Goal: Information Seeking & Learning: Find specific fact

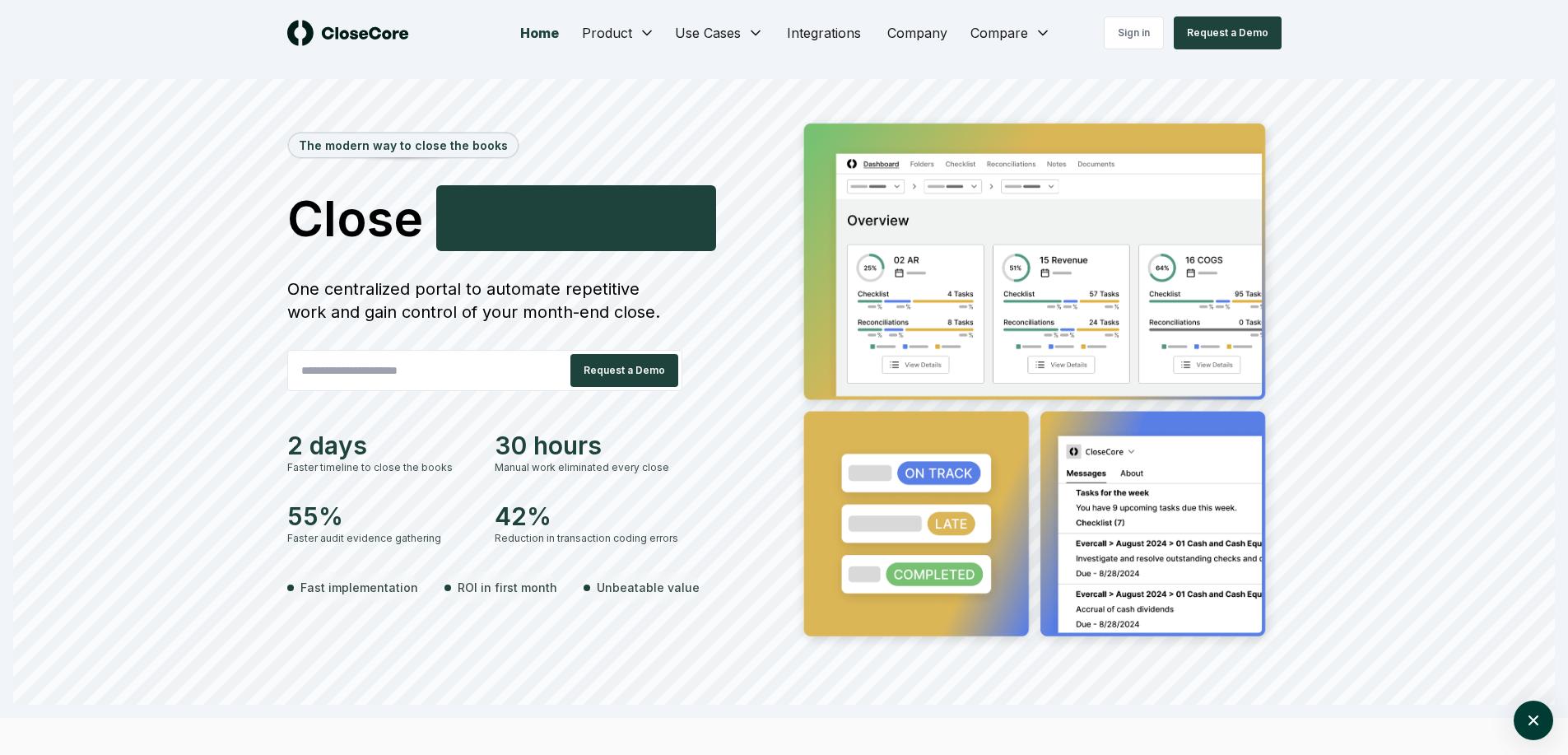
scroll to position [295, 0]
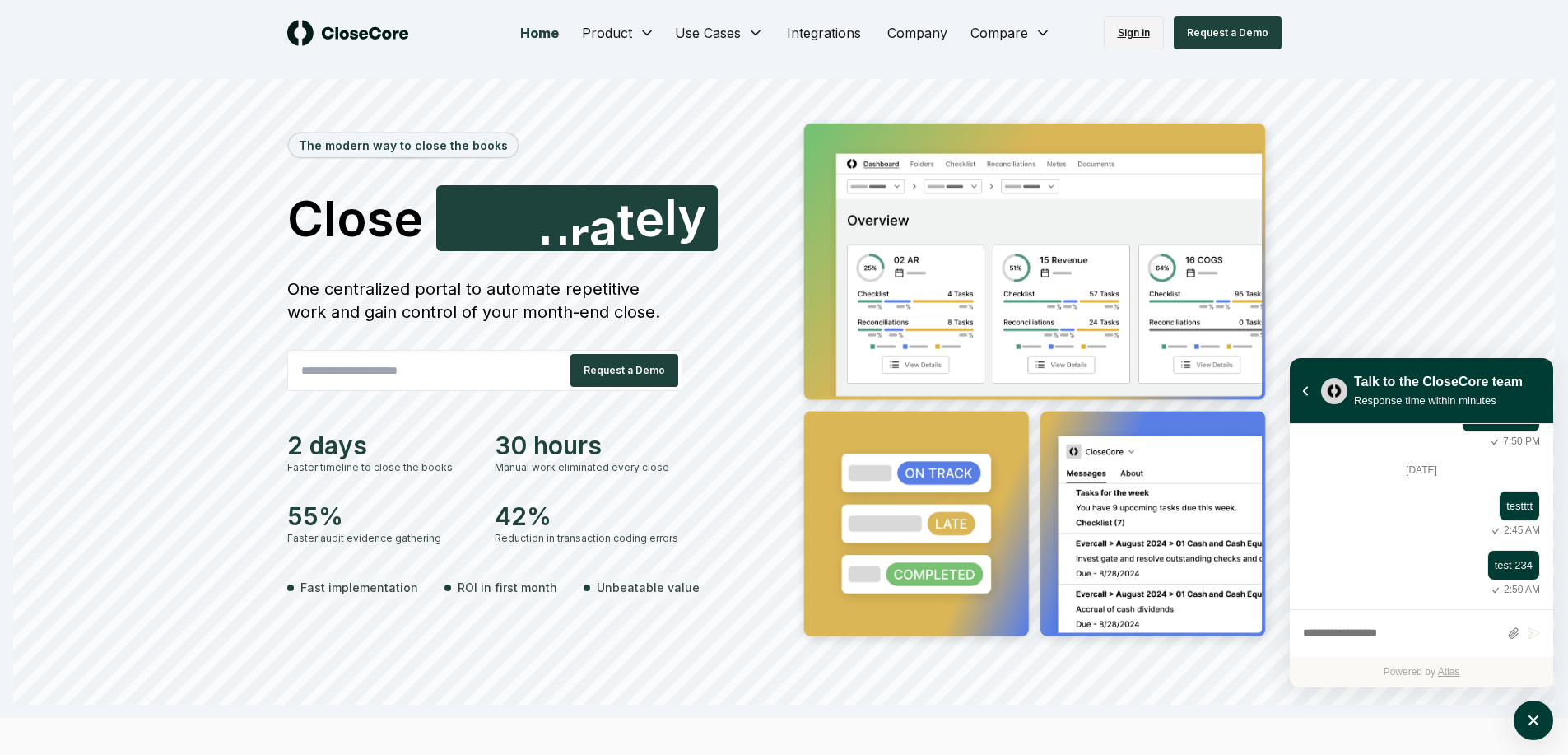
click at [1145, 28] on link "Sign in" at bounding box center [1134, 33] width 60 height 33
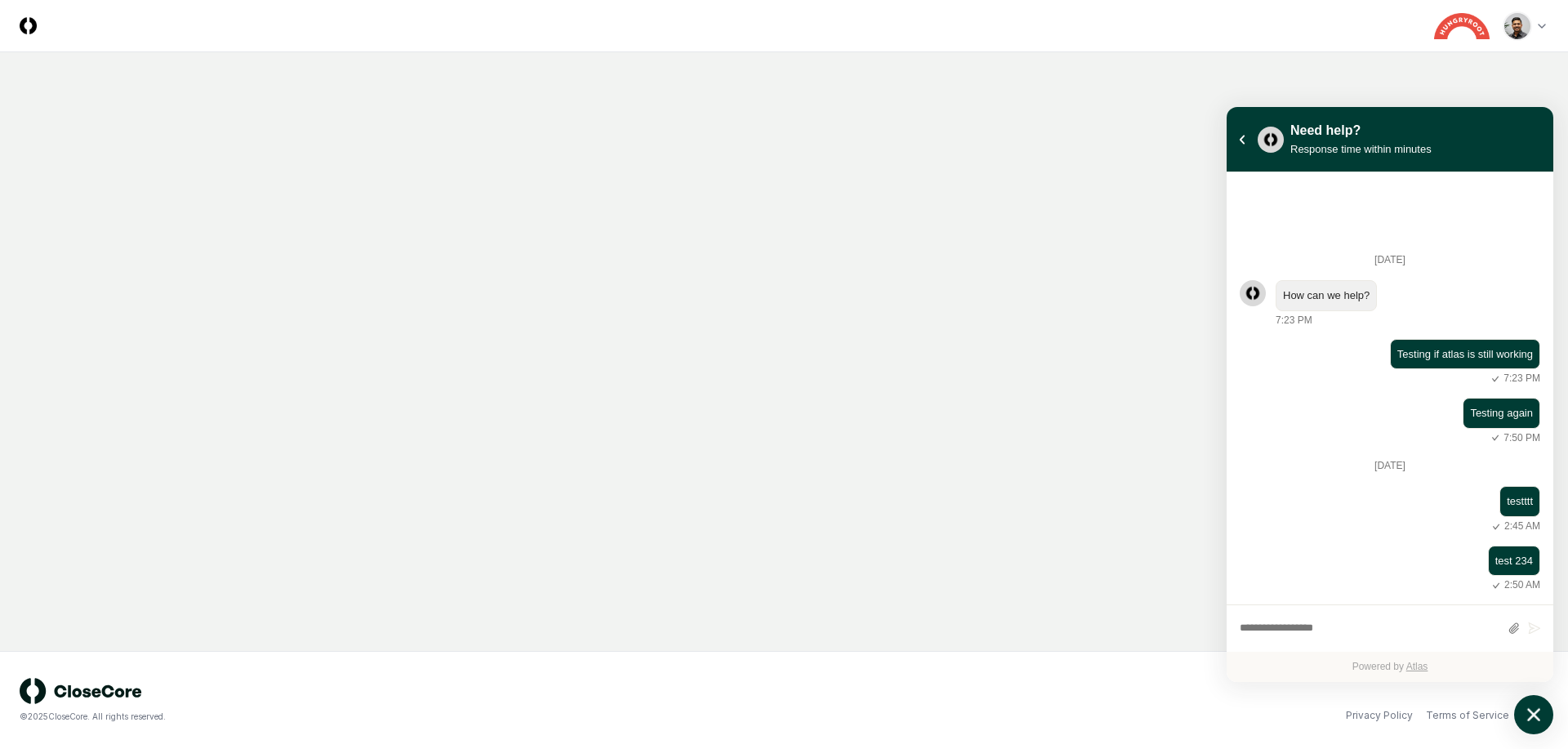
click at [1534, 704] on icon "atlas-launcher" at bounding box center [1534, 715] width 23 height 23
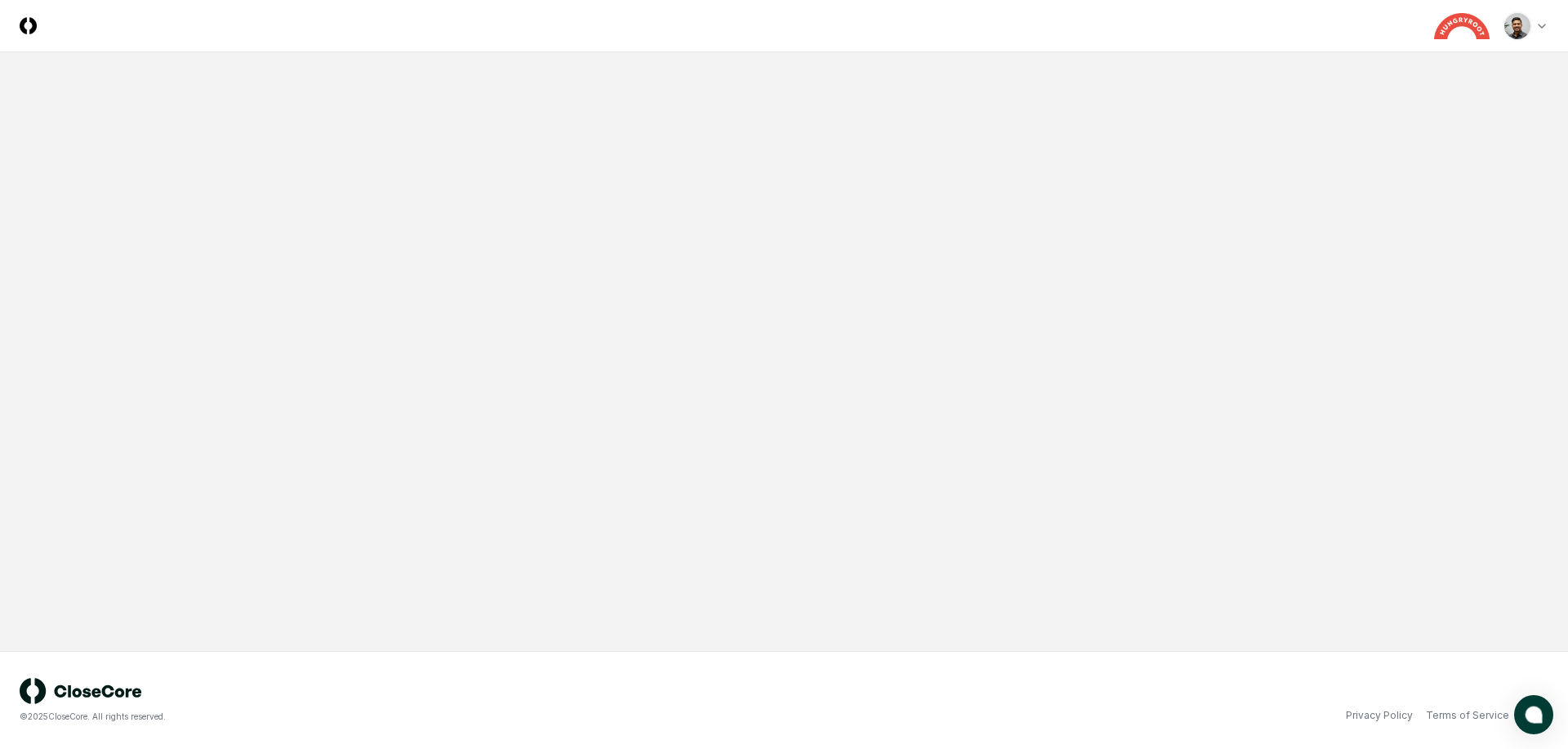
click at [1529, 23] on html "CloseCore Toggle navigation menu Toggle user menu © 2025 CloseCore. All rights …" at bounding box center [784, 374] width 1568 height 749
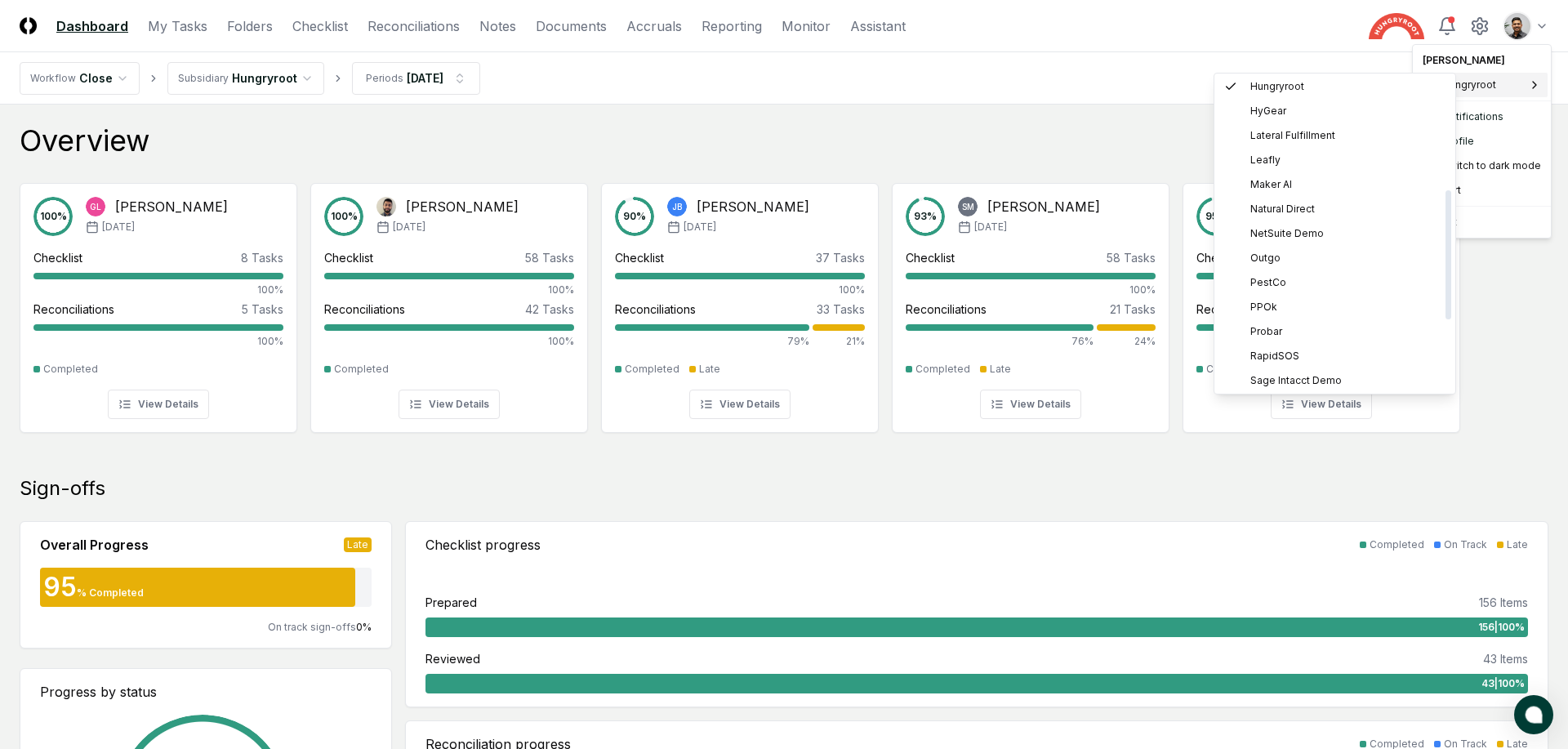
scroll to position [275, 0]
click at [1307, 303] on div "PPOk" at bounding box center [1334, 305] width 235 height 24
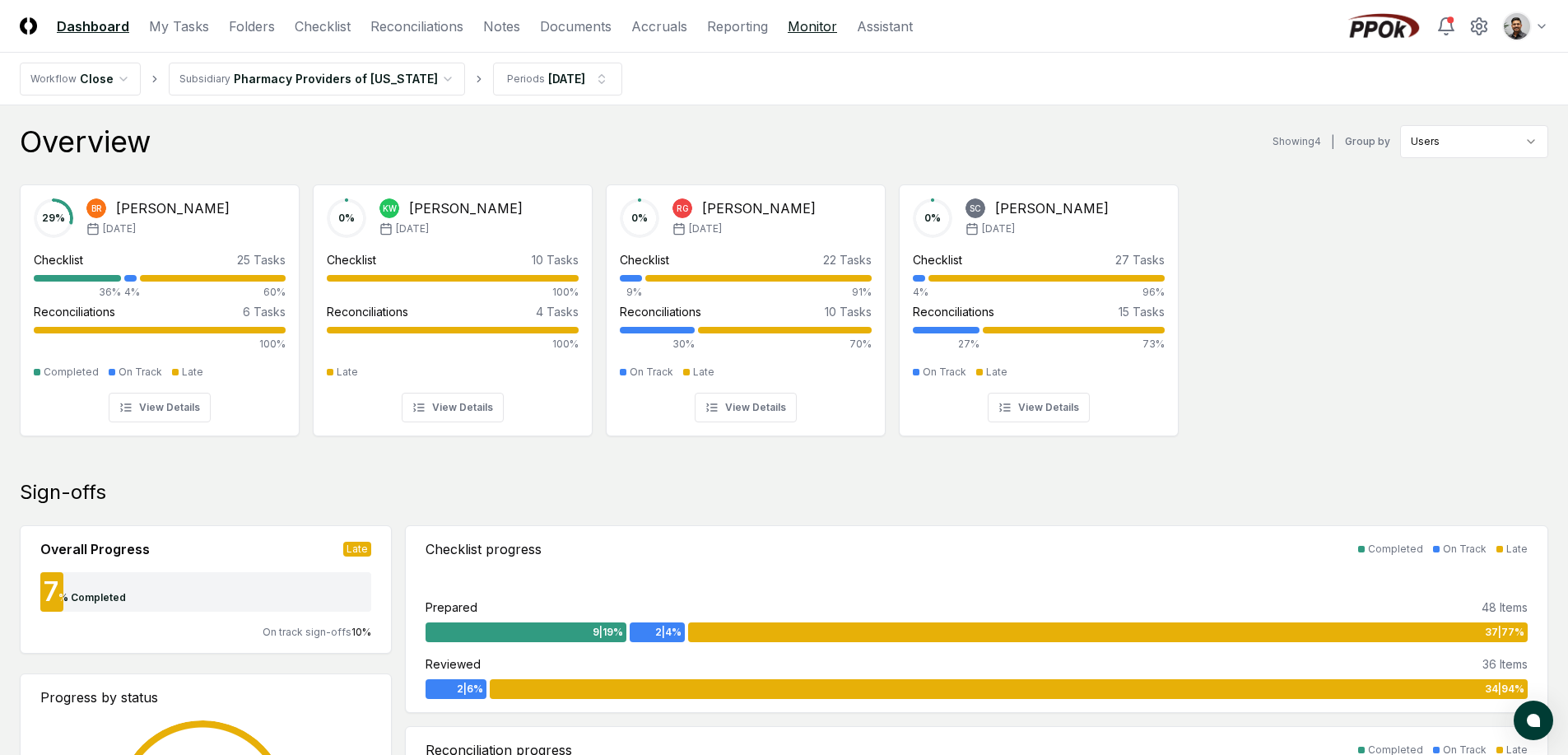
click at [815, 30] on link "Monitor" at bounding box center [812, 26] width 50 height 20
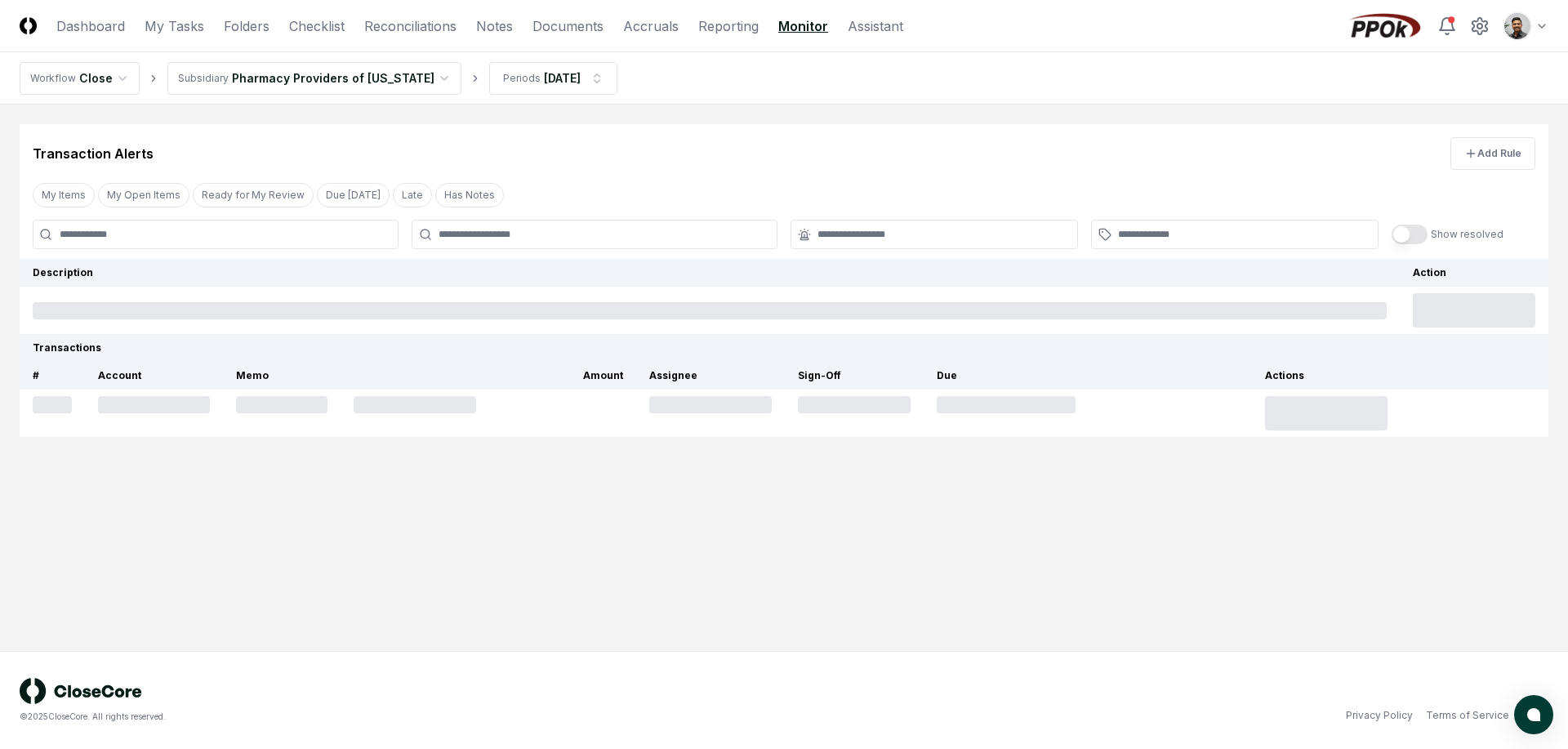
click at [422, 78] on html "CloseCore Dashboard My Tasks Folders Checklist Reconciliations Notes Documents …" at bounding box center [784, 374] width 1568 height 749
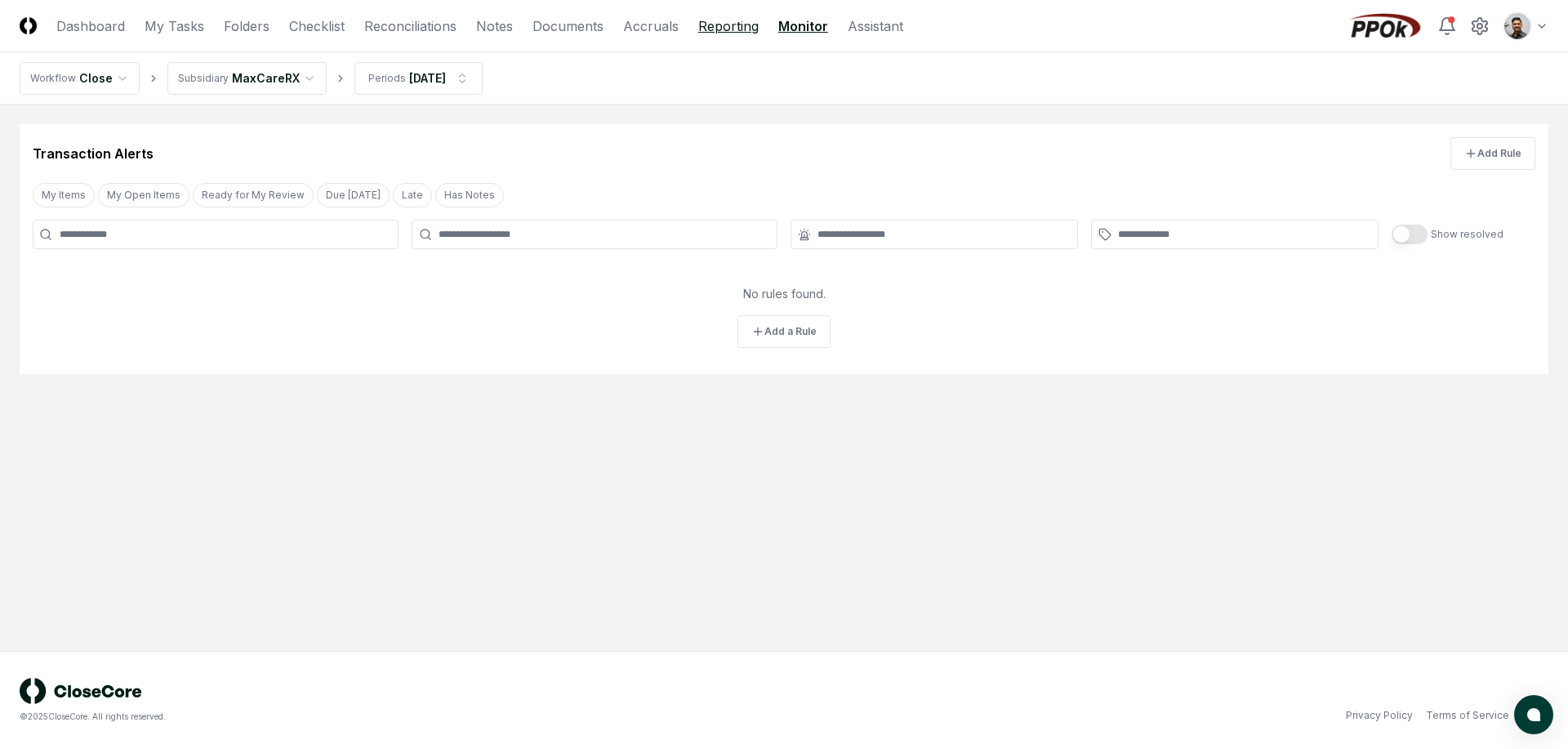
click at [699, 23] on link "Reporting" at bounding box center [728, 26] width 61 height 20
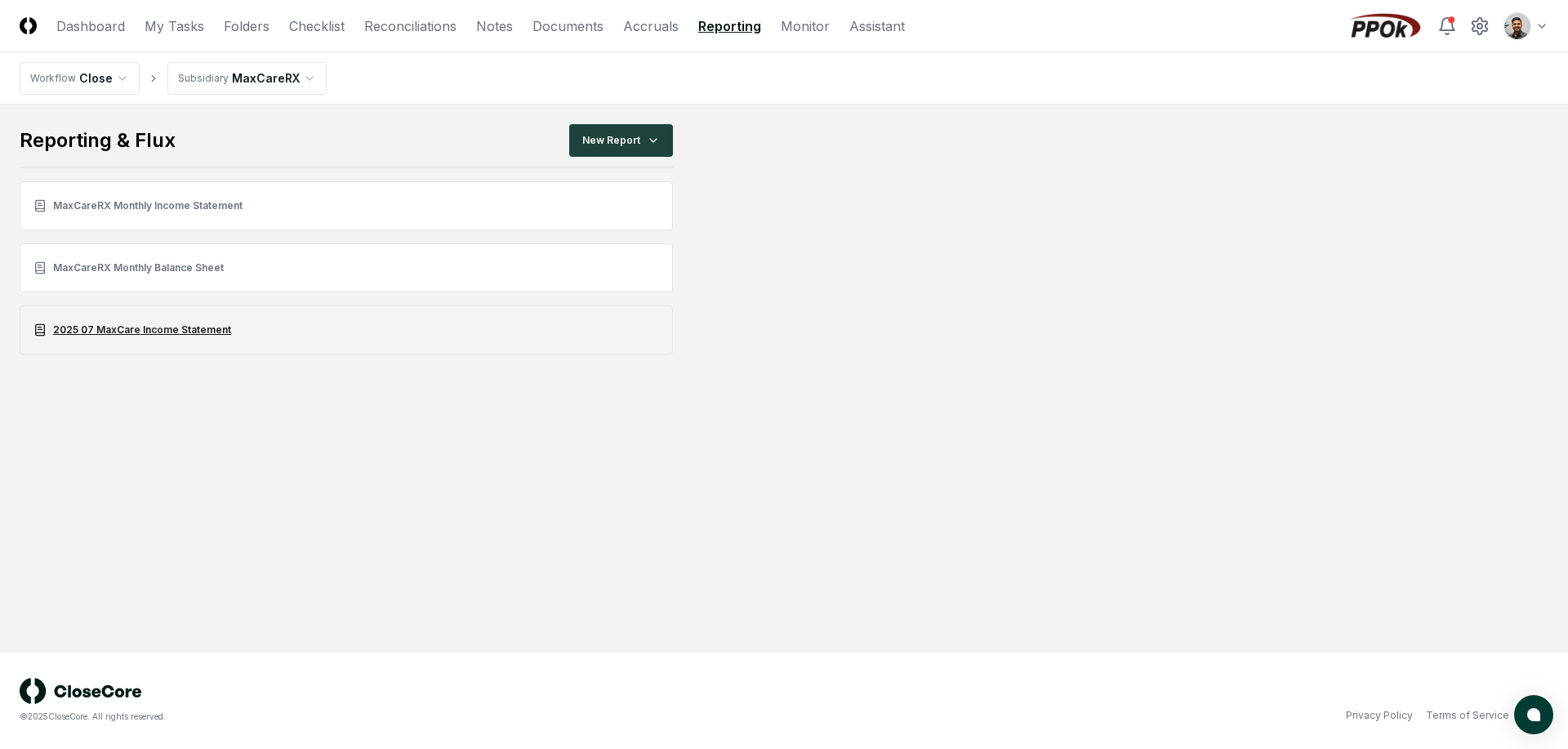
click at [206, 322] on link "2025 07 MaxCare Income Statement" at bounding box center [346, 330] width 654 height 49
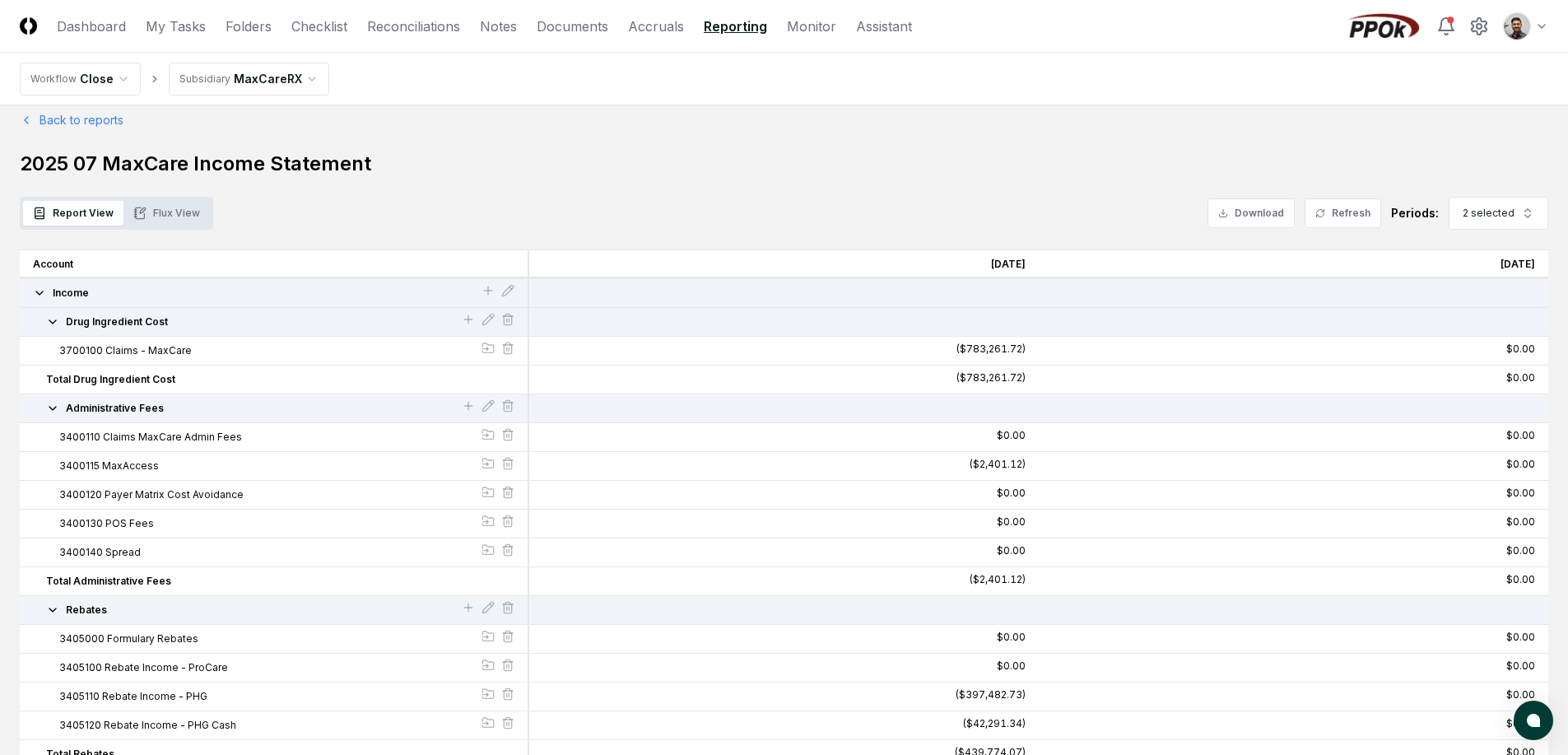
scroll to position [17, 0]
click at [127, 296] on button "Income" at bounding box center [257, 290] width 449 height 15
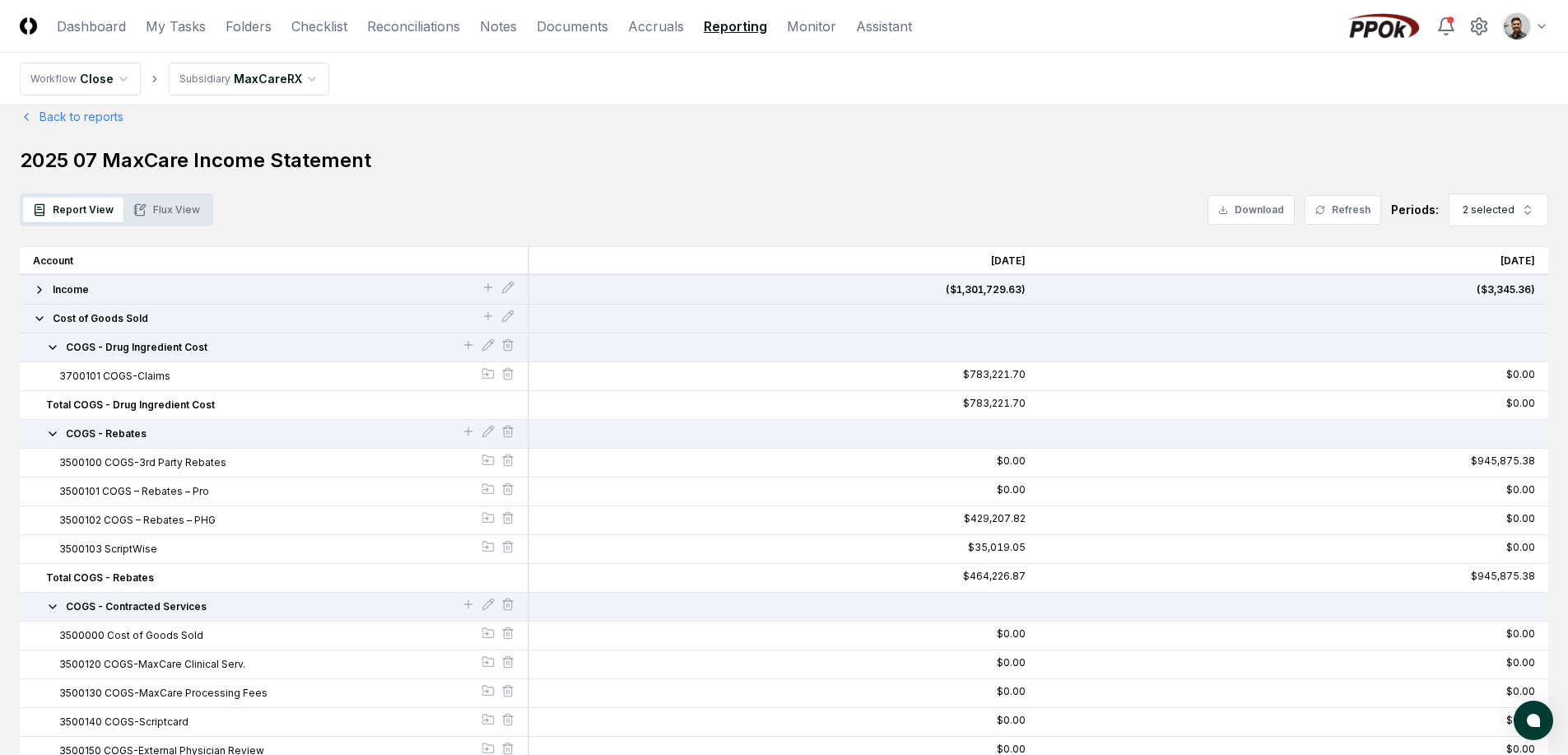
click at [129, 317] on span "Cost of Goods Sold" at bounding box center [100, 318] width 96 height 15
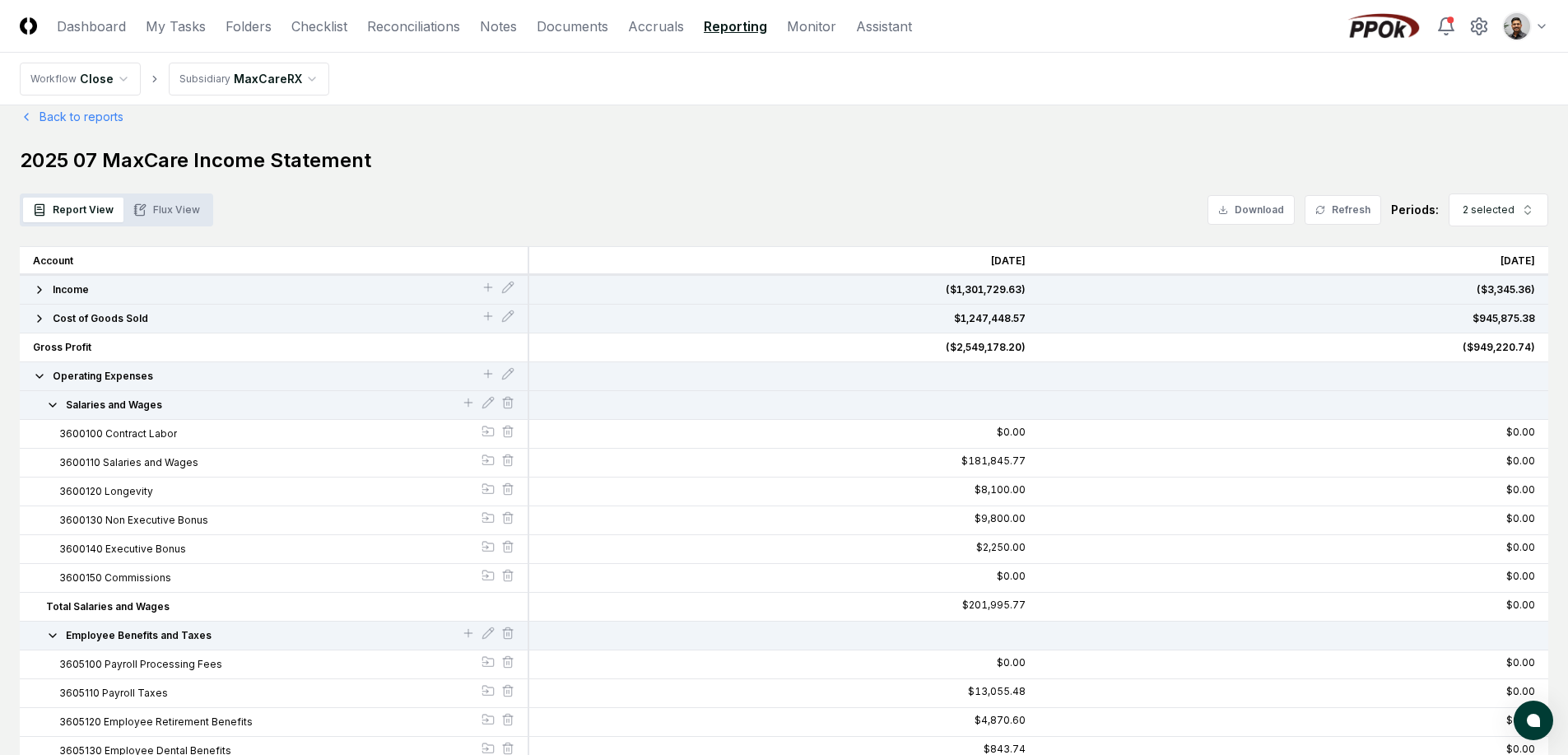
click at [121, 375] on span "Operating Expenses" at bounding box center [102, 377] width 100 height 15
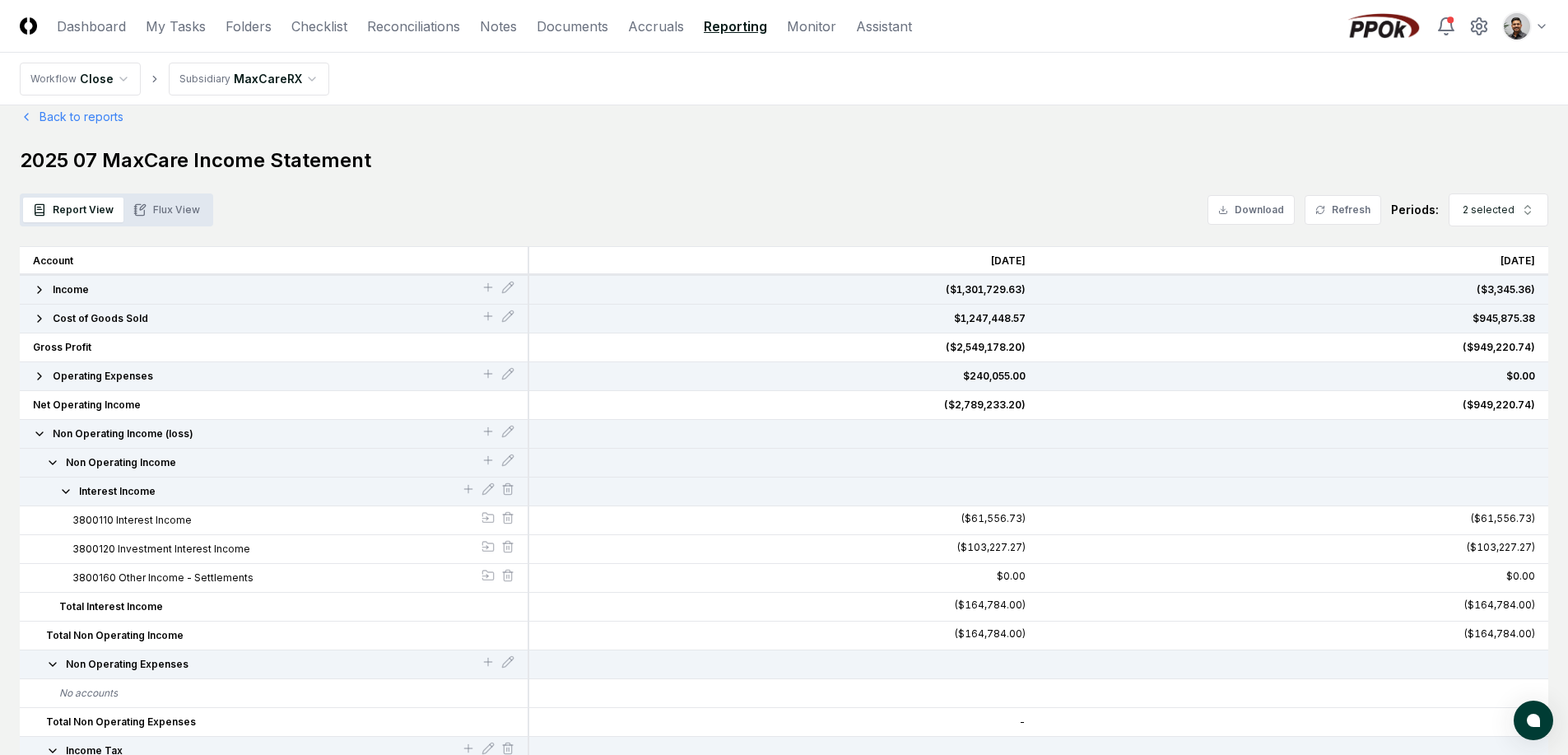
click at [131, 293] on button "Income" at bounding box center [257, 290] width 449 height 15
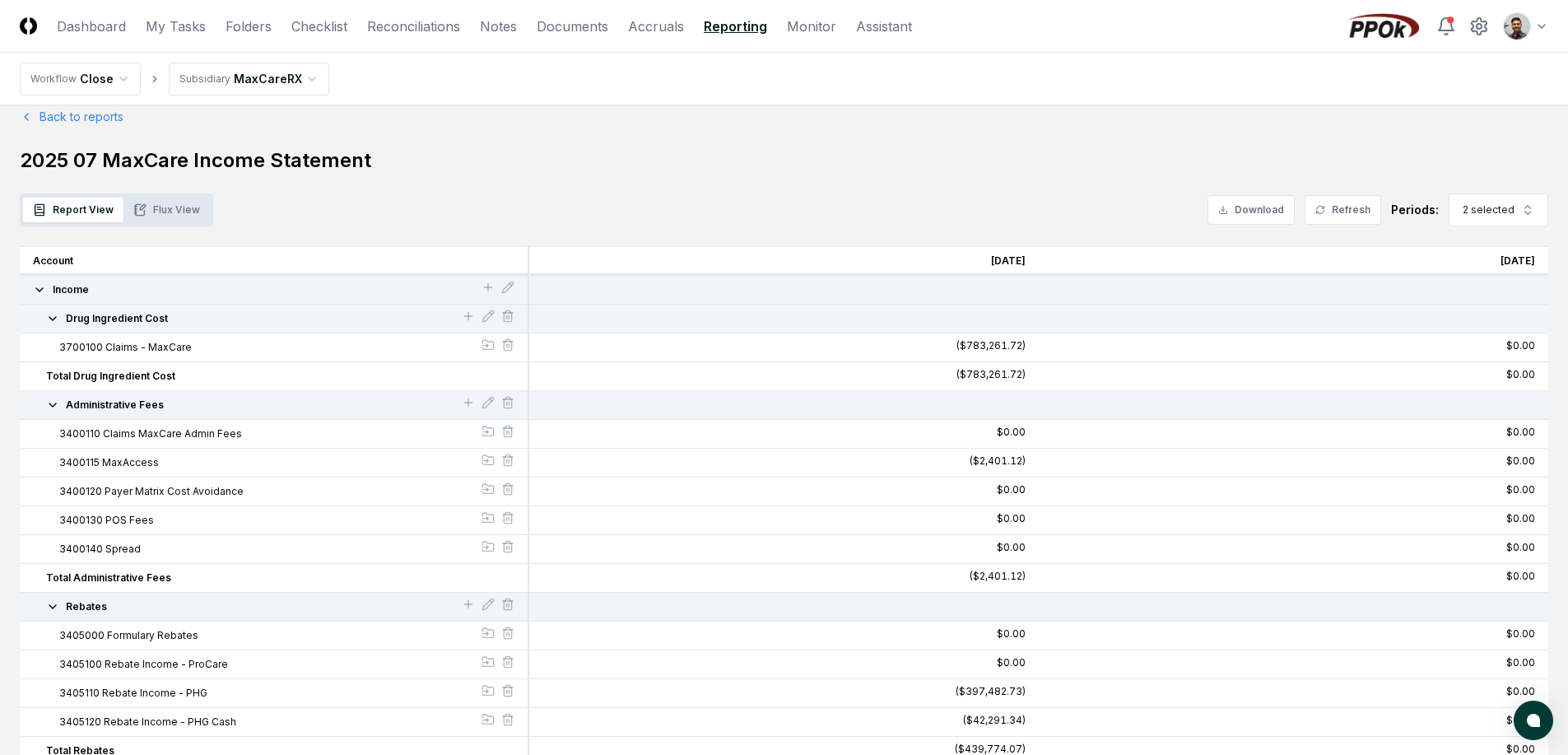
click at [191, 408] on button "Administrative Fees" at bounding box center [254, 406] width 416 height 15
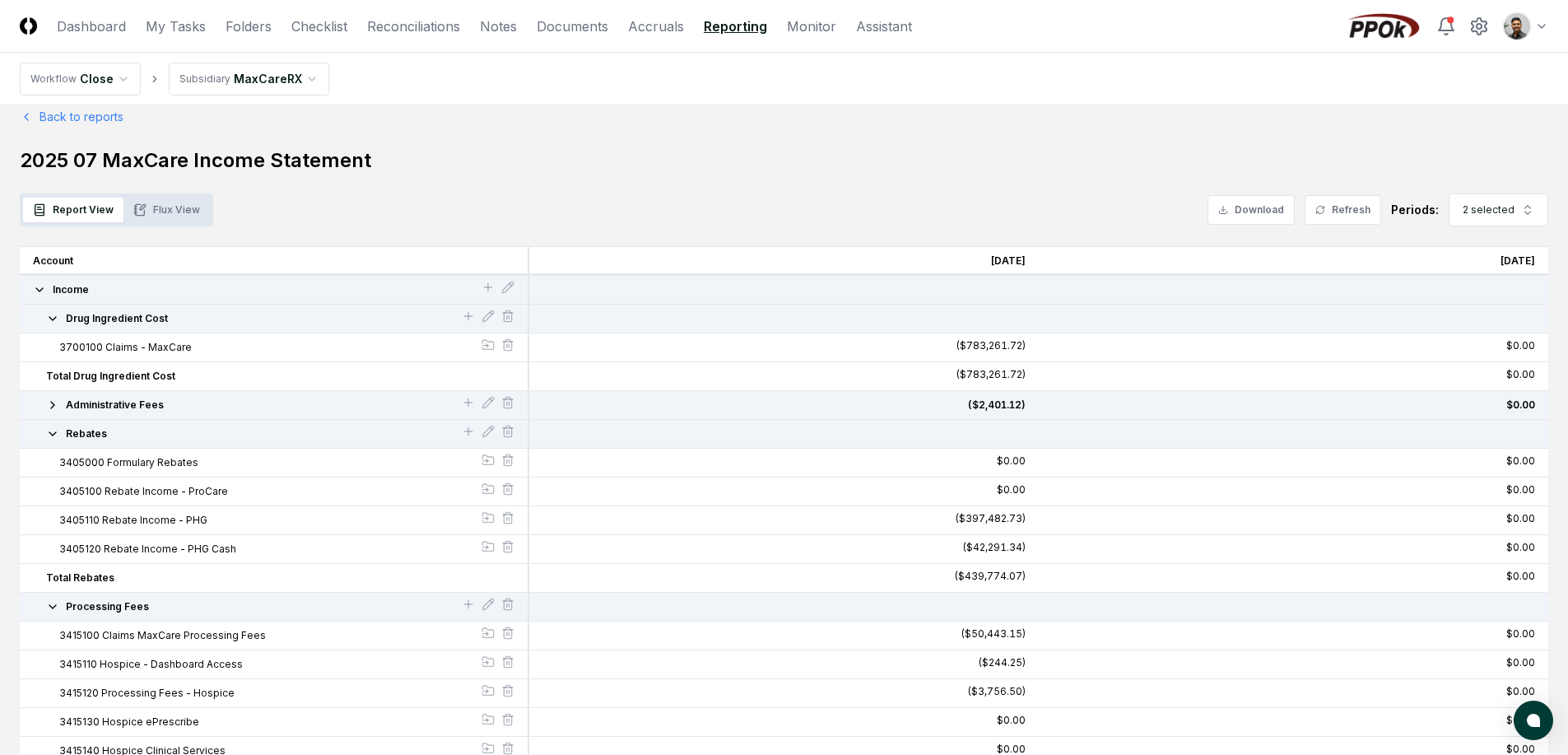
click at [191, 438] on button "Rebates" at bounding box center [254, 434] width 416 height 15
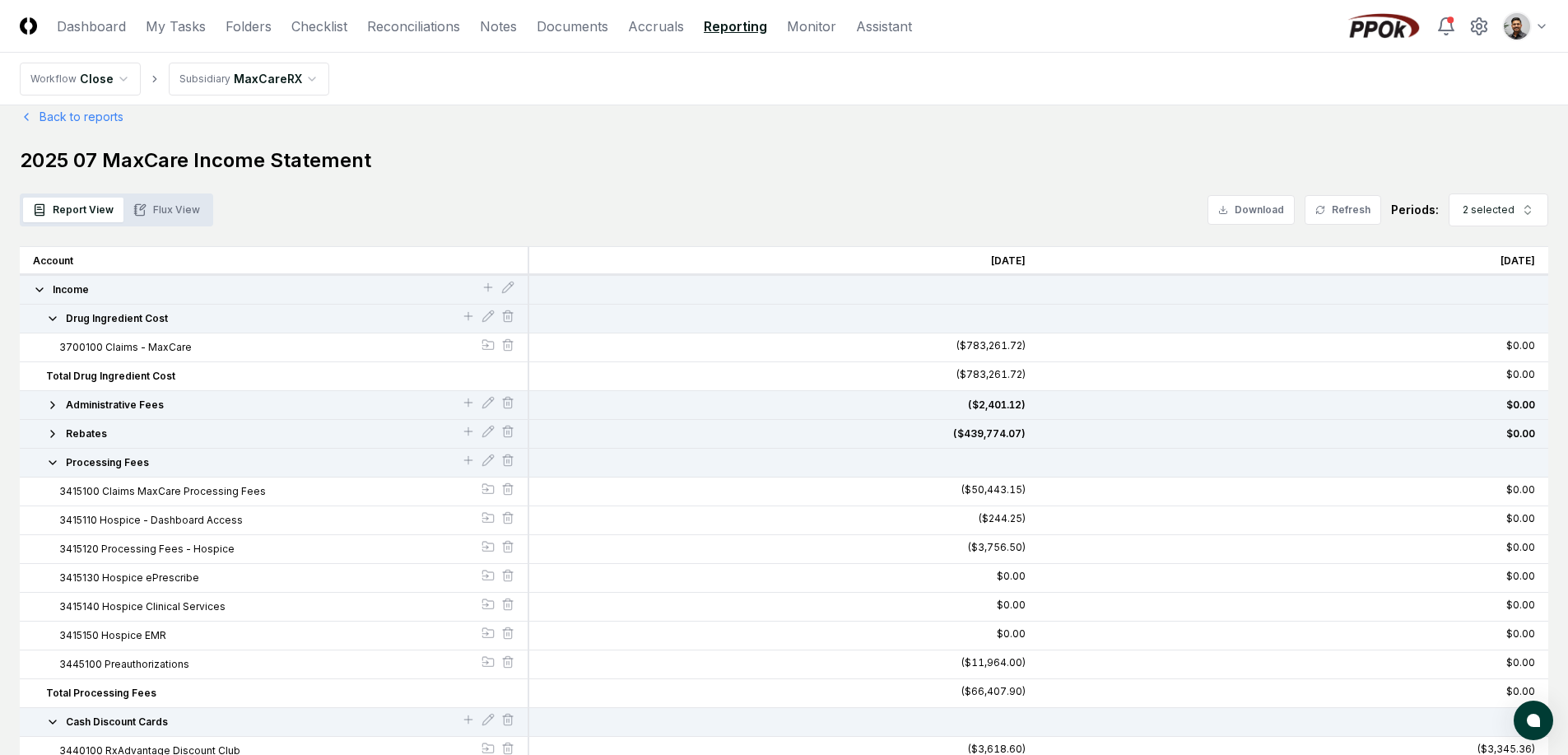
click at [182, 467] on button "Processing Fees" at bounding box center [254, 463] width 416 height 15
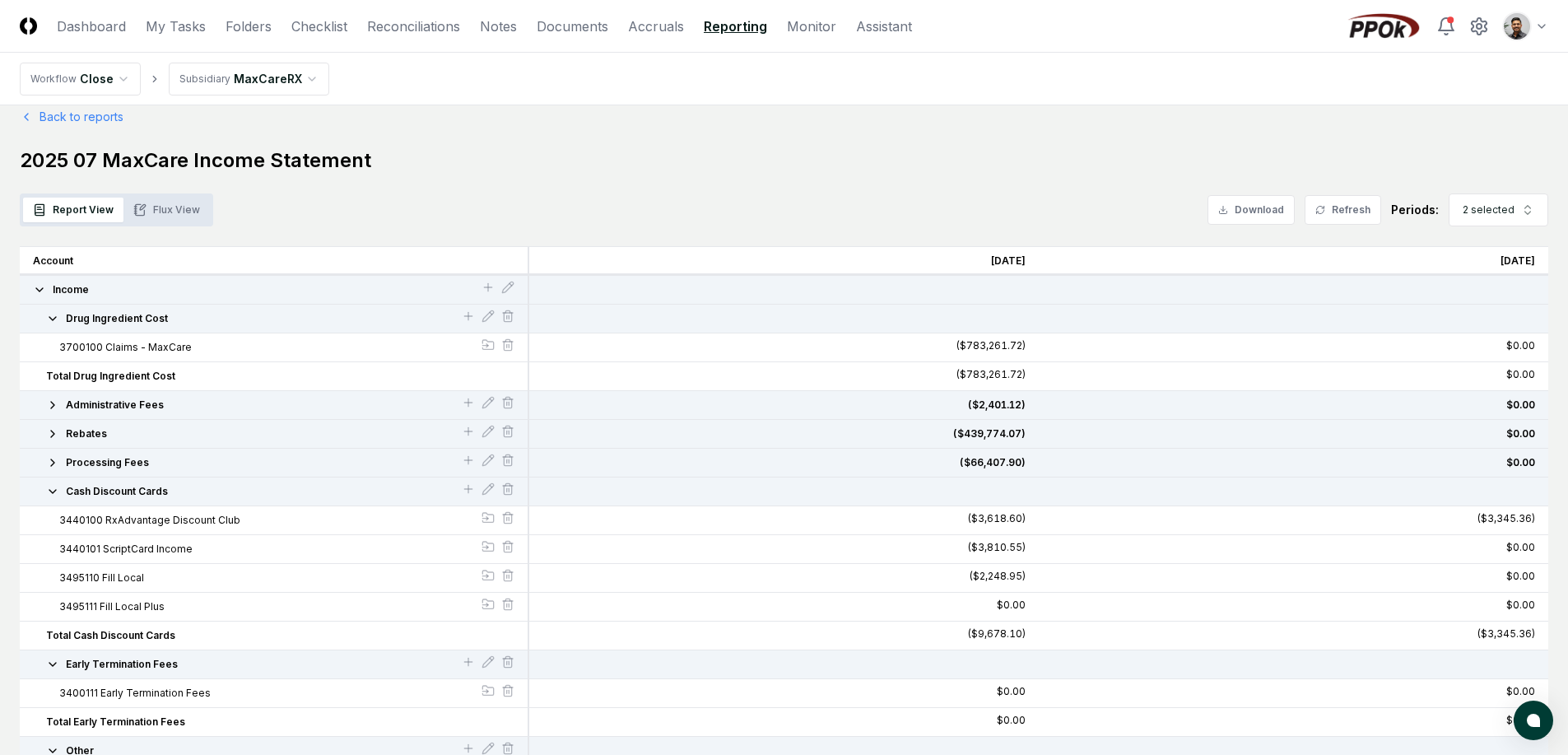
scroll to position [162, 0]
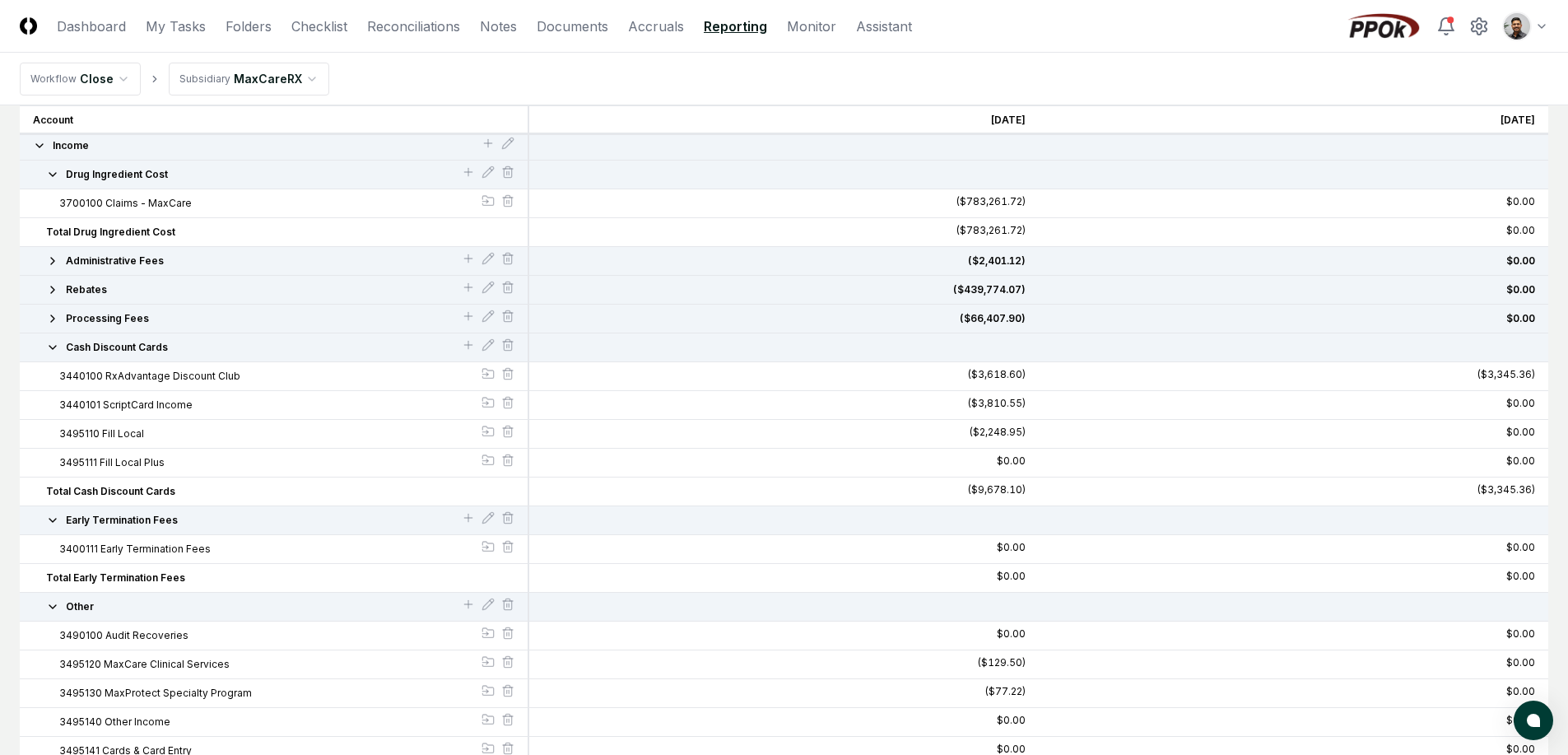
click at [186, 351] on button "Cash Discount Cards" at bounding box center [254, 347] width 416 height 15
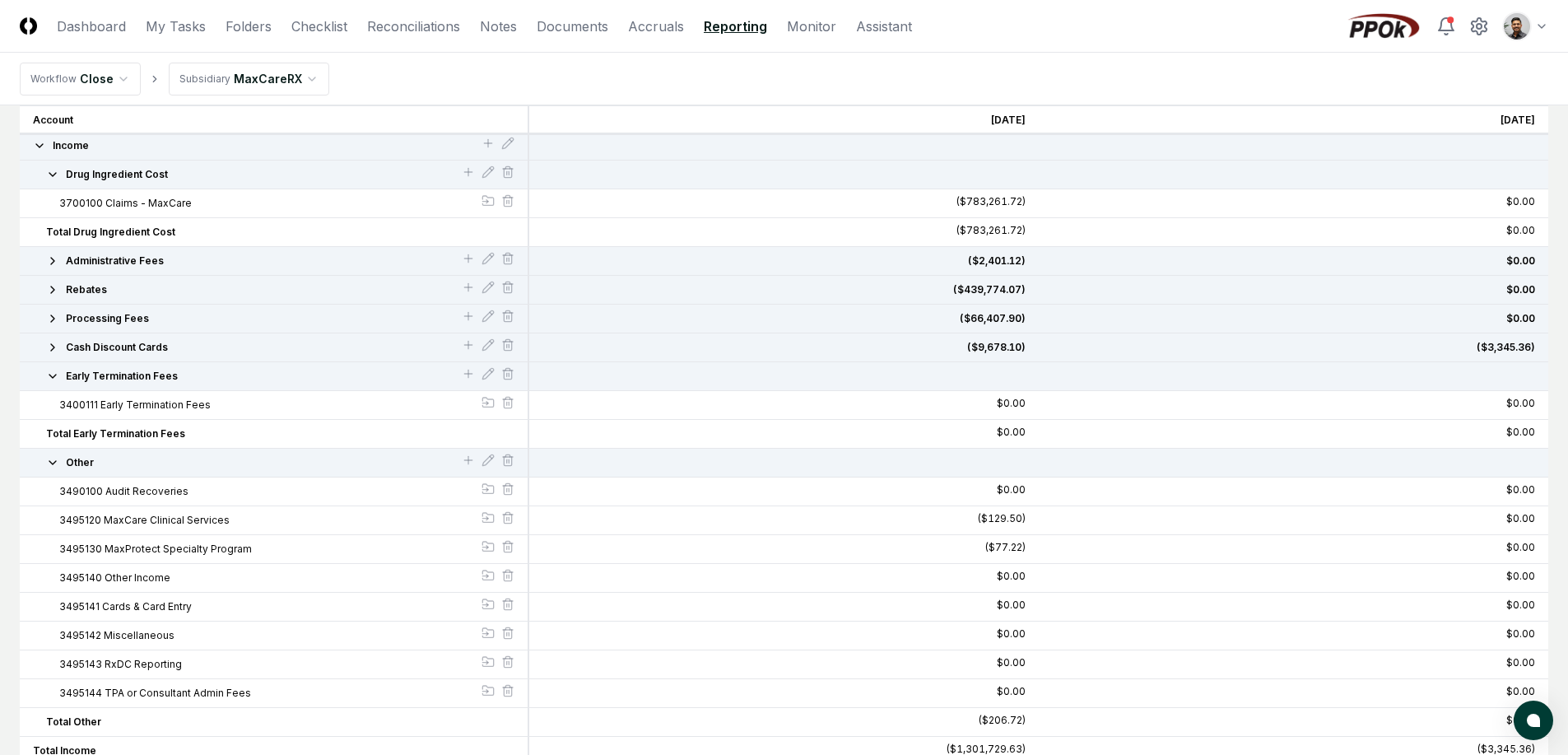
click at [179, 381] on button "Early Termination Fees" at bounding box center [254, 377] width 416 height 15
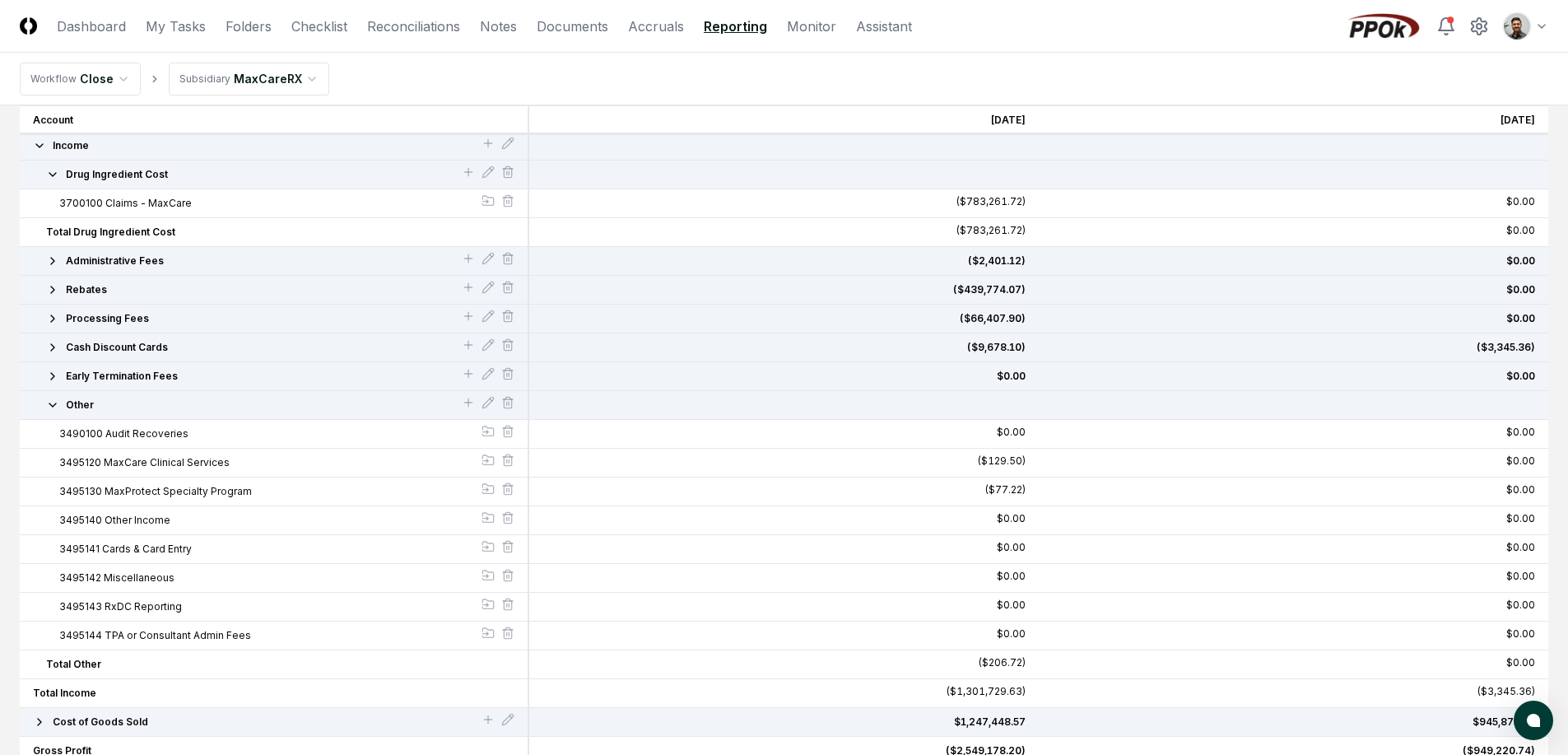
click at [172, 409] on button "Other" at bounding box center [254, 406] width 416 height 15
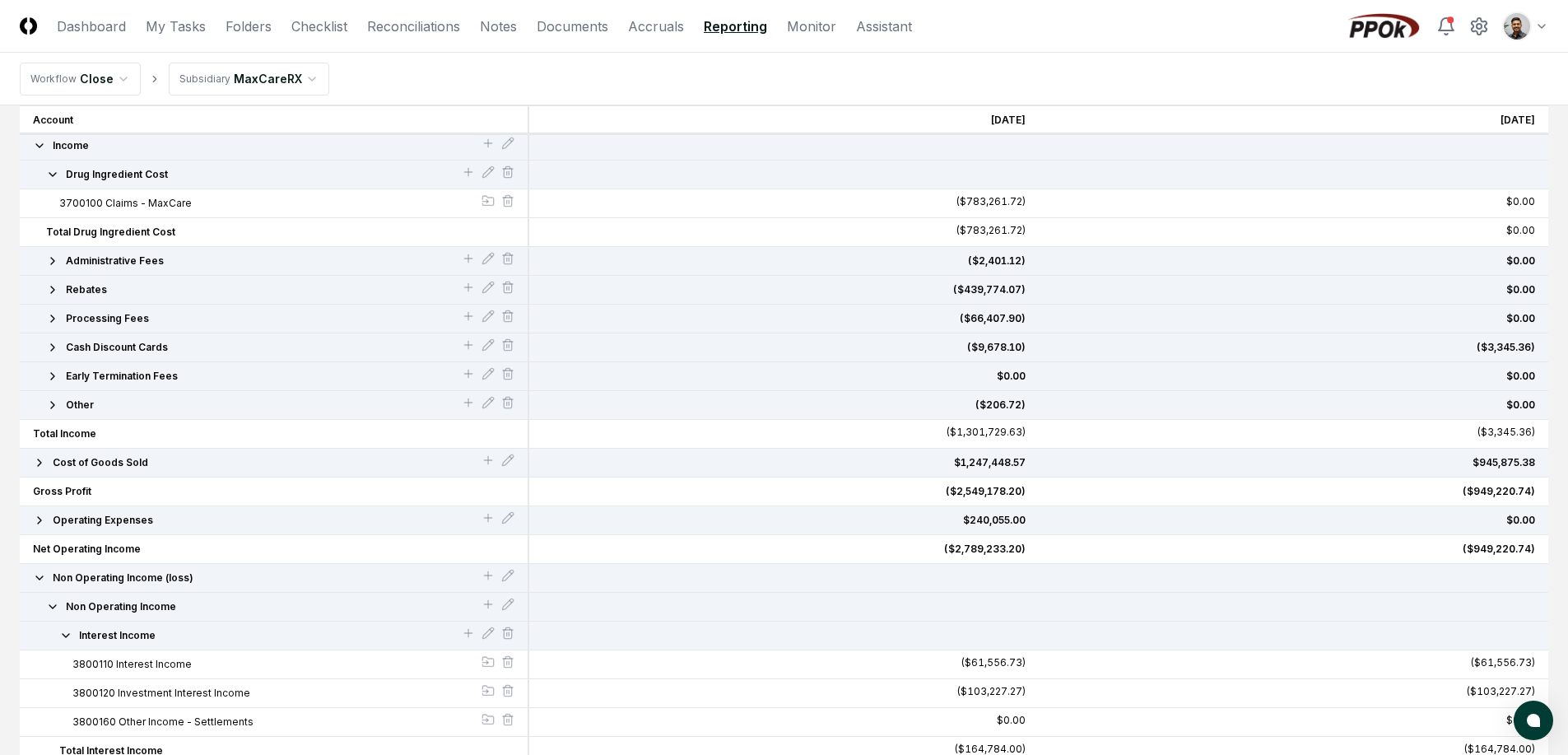
click at [191, 292] on button "Rebates" at bounding box center [254, 290] width 416 height 15
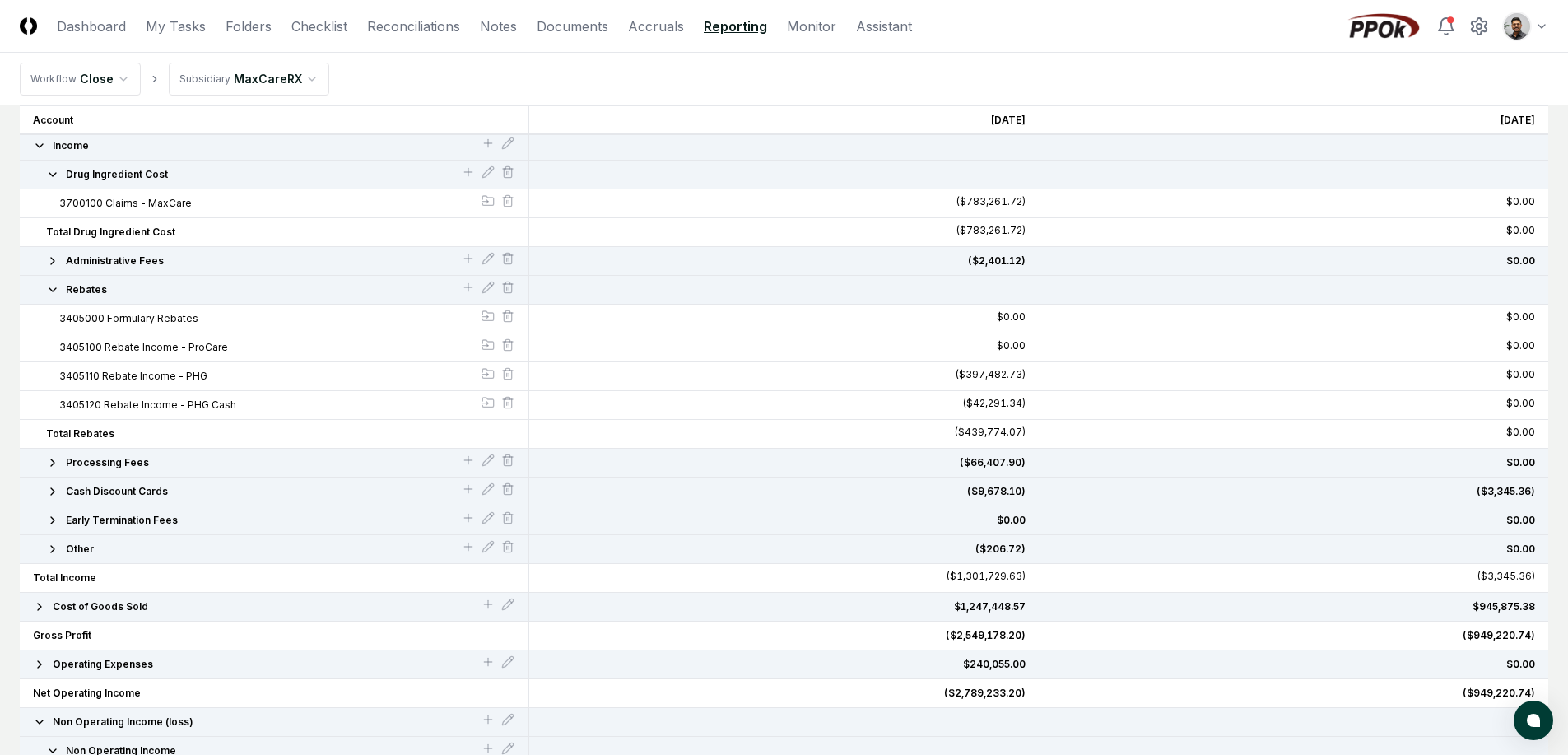
click at [192, 289] on button "Rebates" at bounding box center [254, 290] width 416 height 15
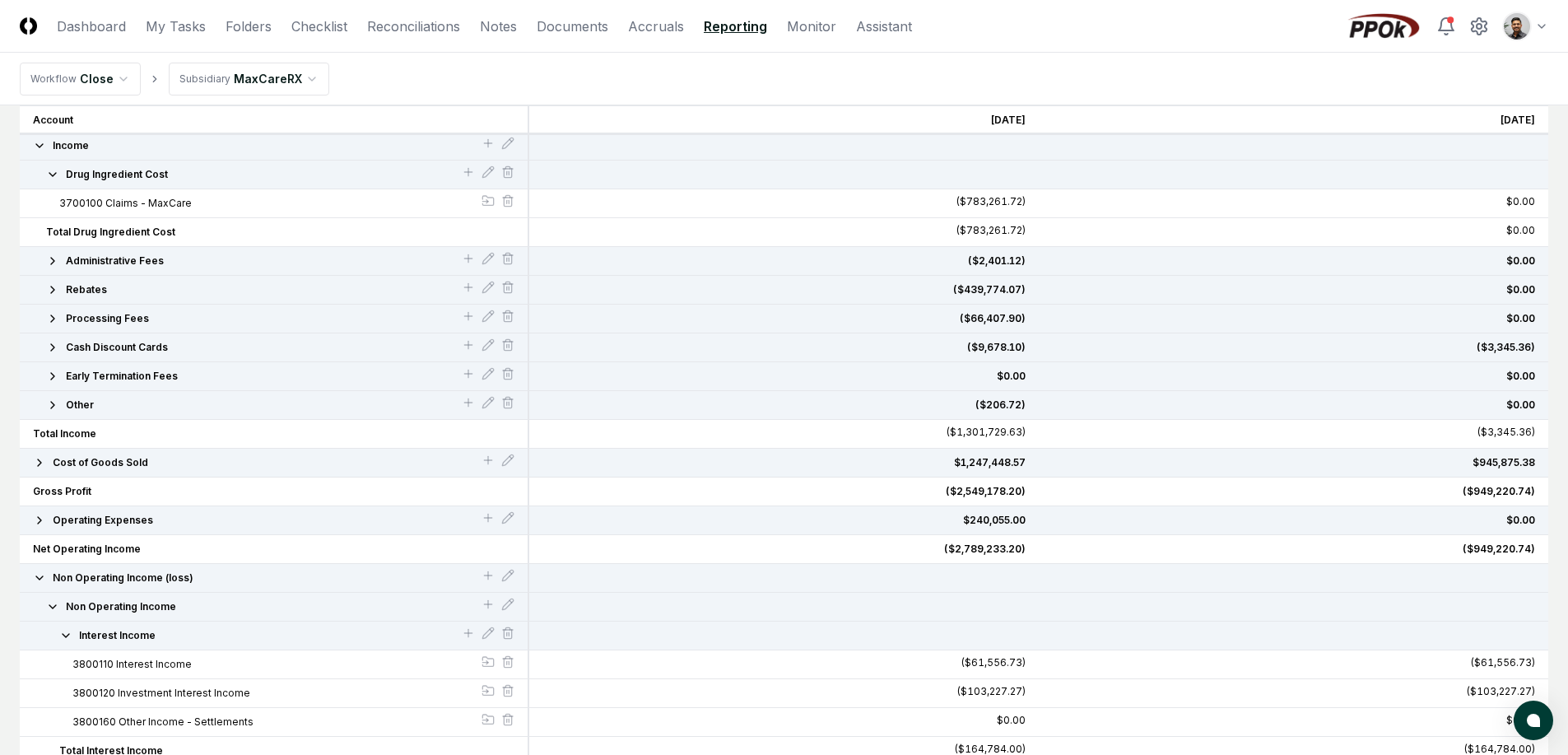
click at [164, 404] on button "Other" at bounding box center [254, 406] width 416 height 15
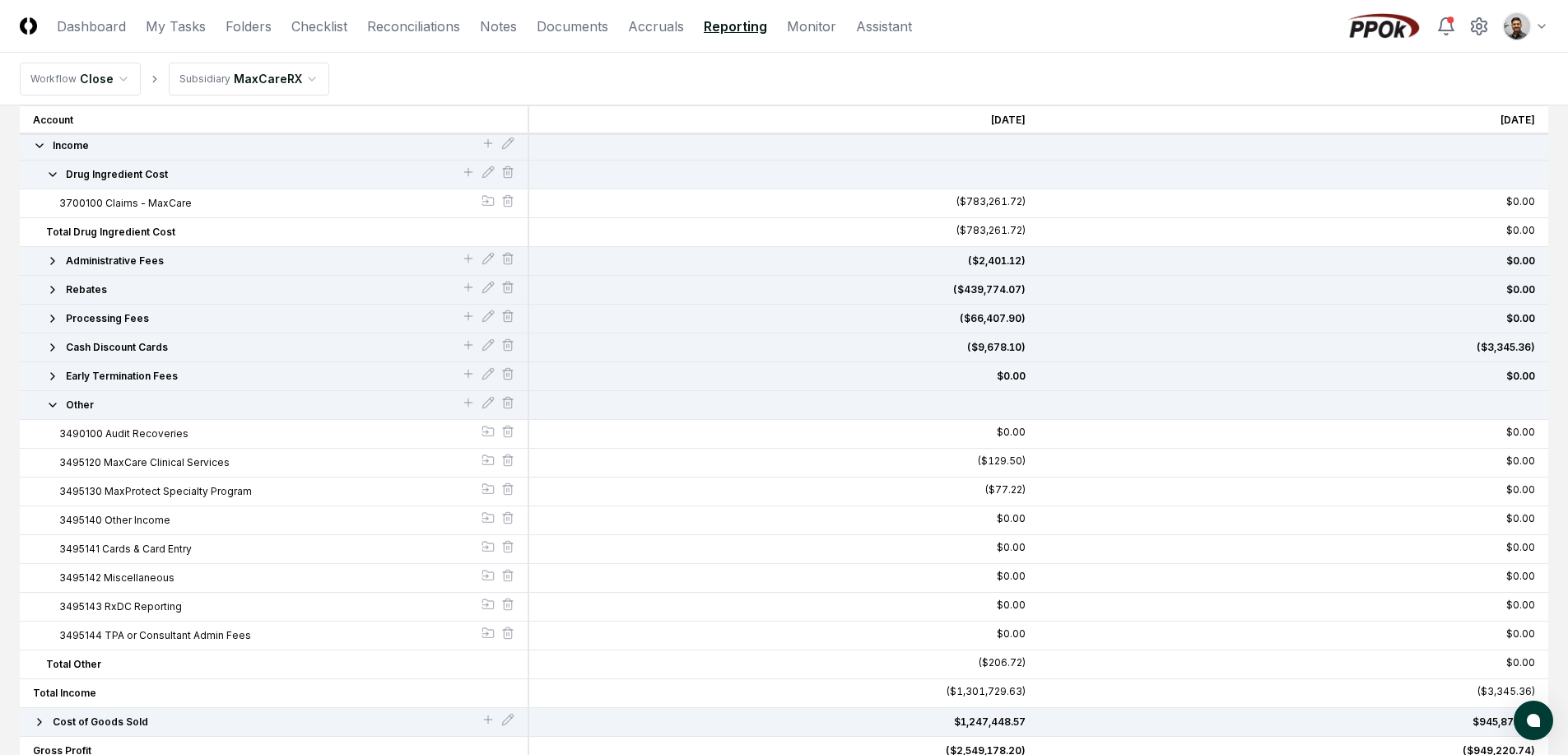
click at [214, 401] on button "Other" at bounding box center [254, 406] width 416 height 15
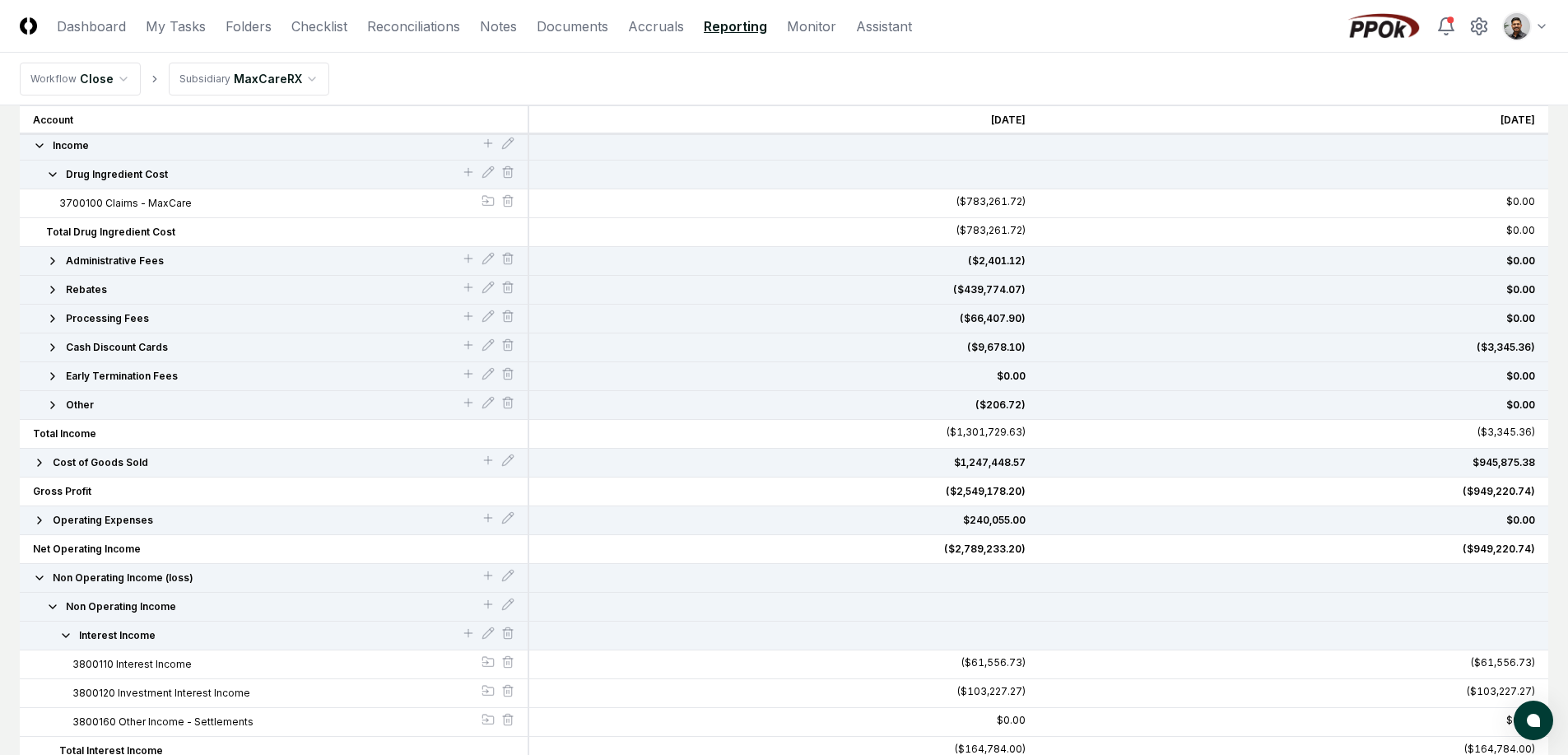
click at [199, 292] on button "Rebates" at bounding box center [254, 290] width 416 height 15
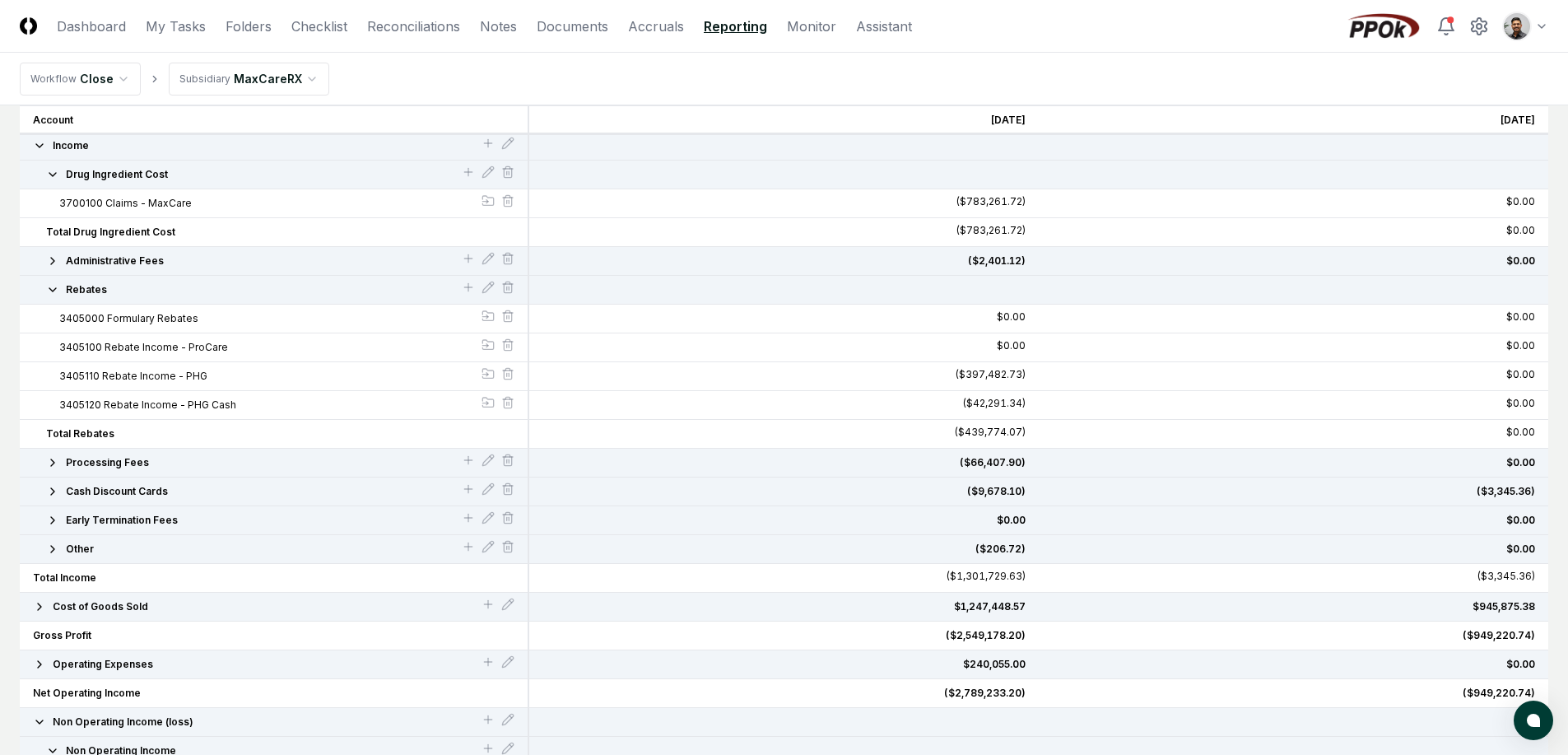
drag, startPoint x: 226, startPoint y: 353, endPoint x: 134, endPoint y: 350, distance: 92.0
click at [134, 350] on button "3405100 Rebate Income - ProCare" at bounding box center [270, 347] width 423 height 15
drag, startPoint x: 123, startPoint y: 344, endPoint x: 254, endPoint y: 350, distance: 131.1
click at [254, 350] on button "3405100 Rebate Income - ProCare" at bounding box center [270, 347] width 423 height 15
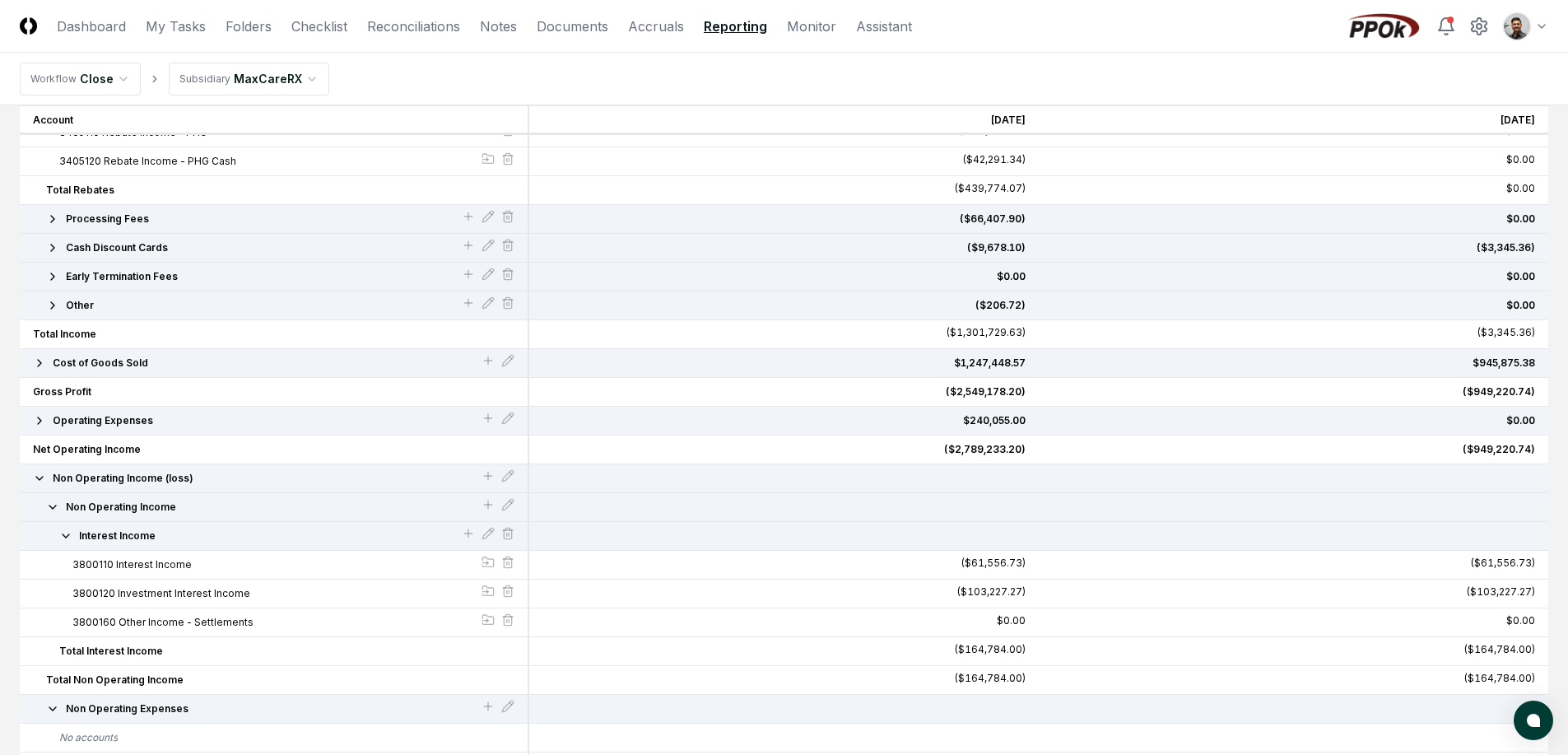
scroll to position [412, 0]
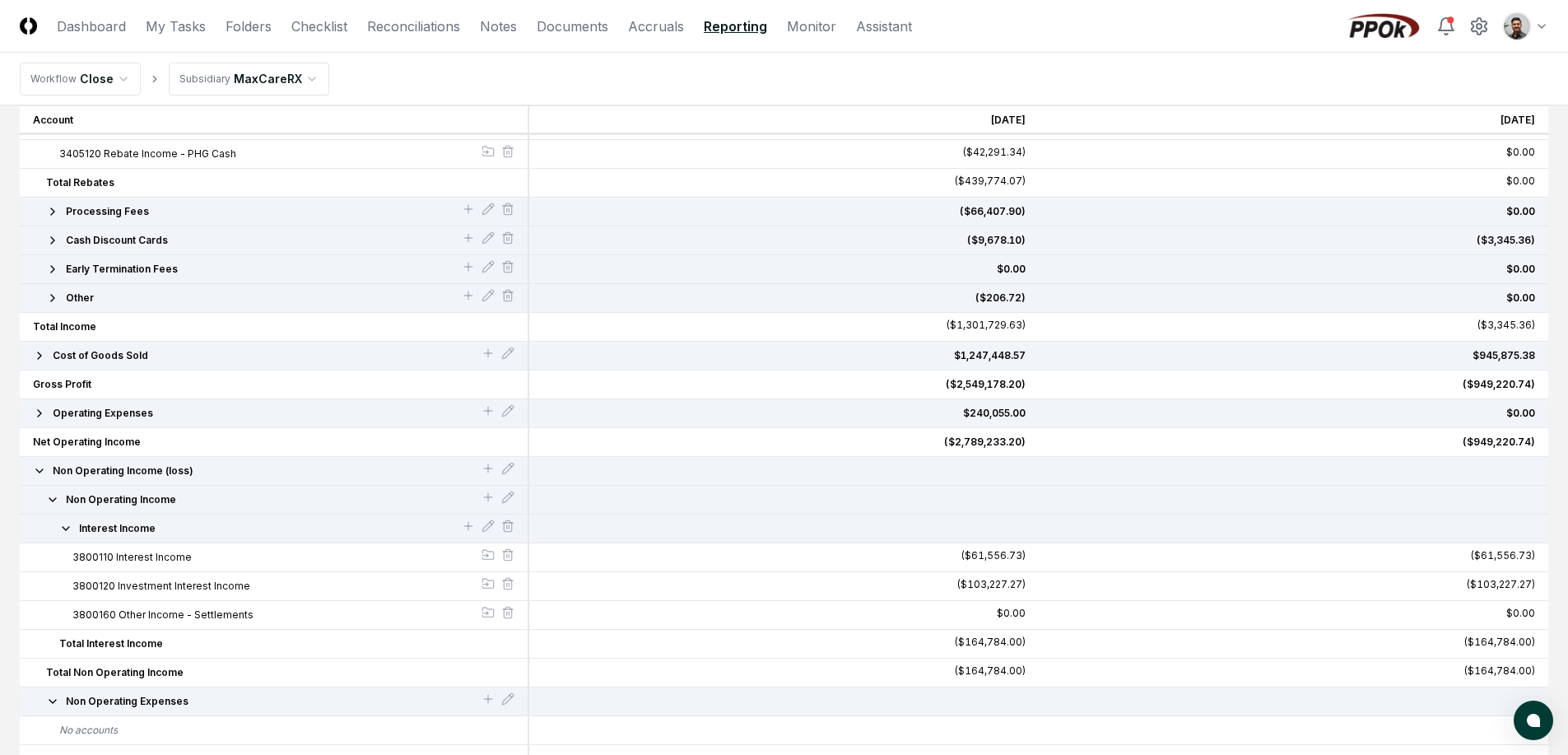
click at [161, 472] on span "Non Operating Income (loss)" at bounding box center [123, 471] width 141 height 15
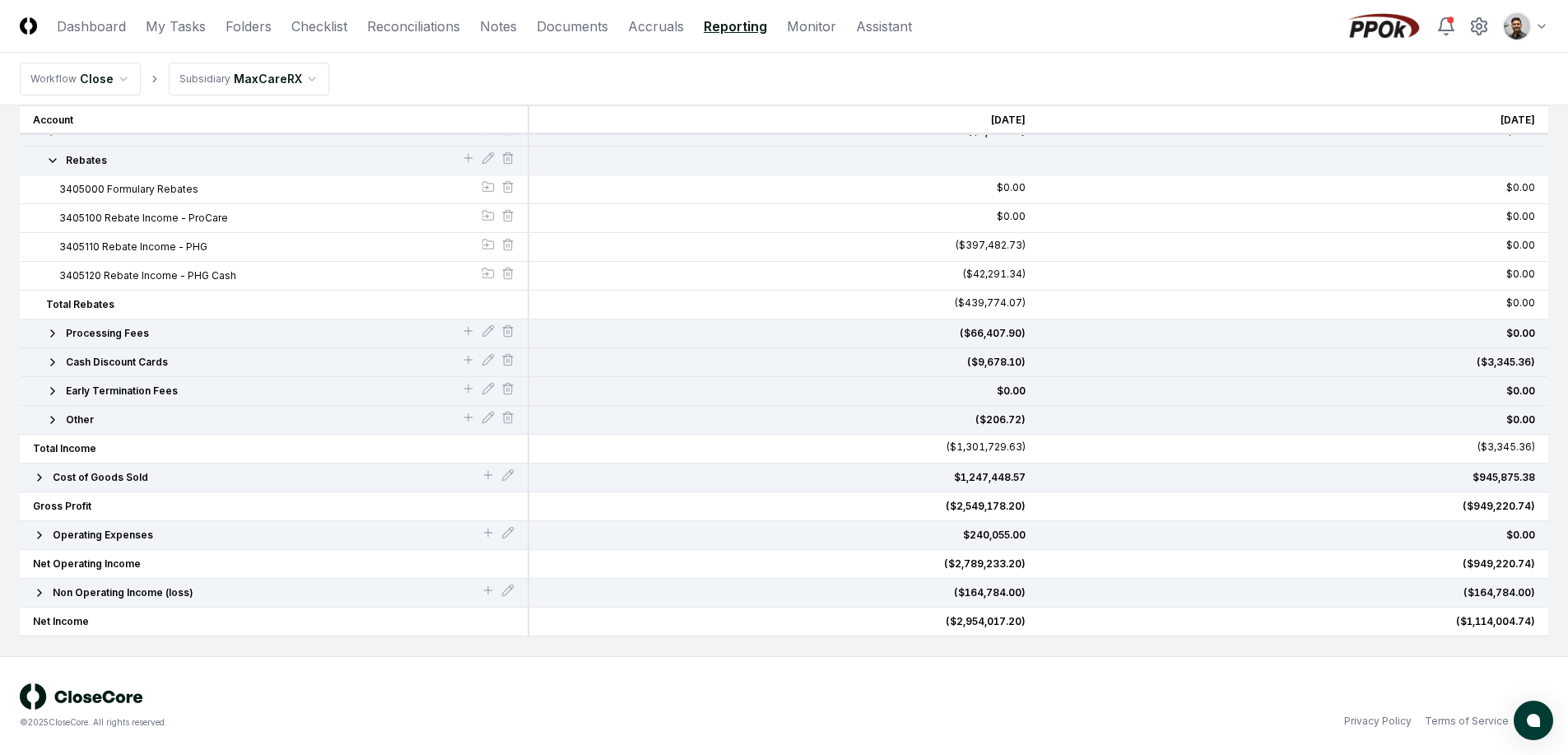
click at [138, 538] on span "Operating Expenses" at bounding box center [102, 535] width 100 height 15
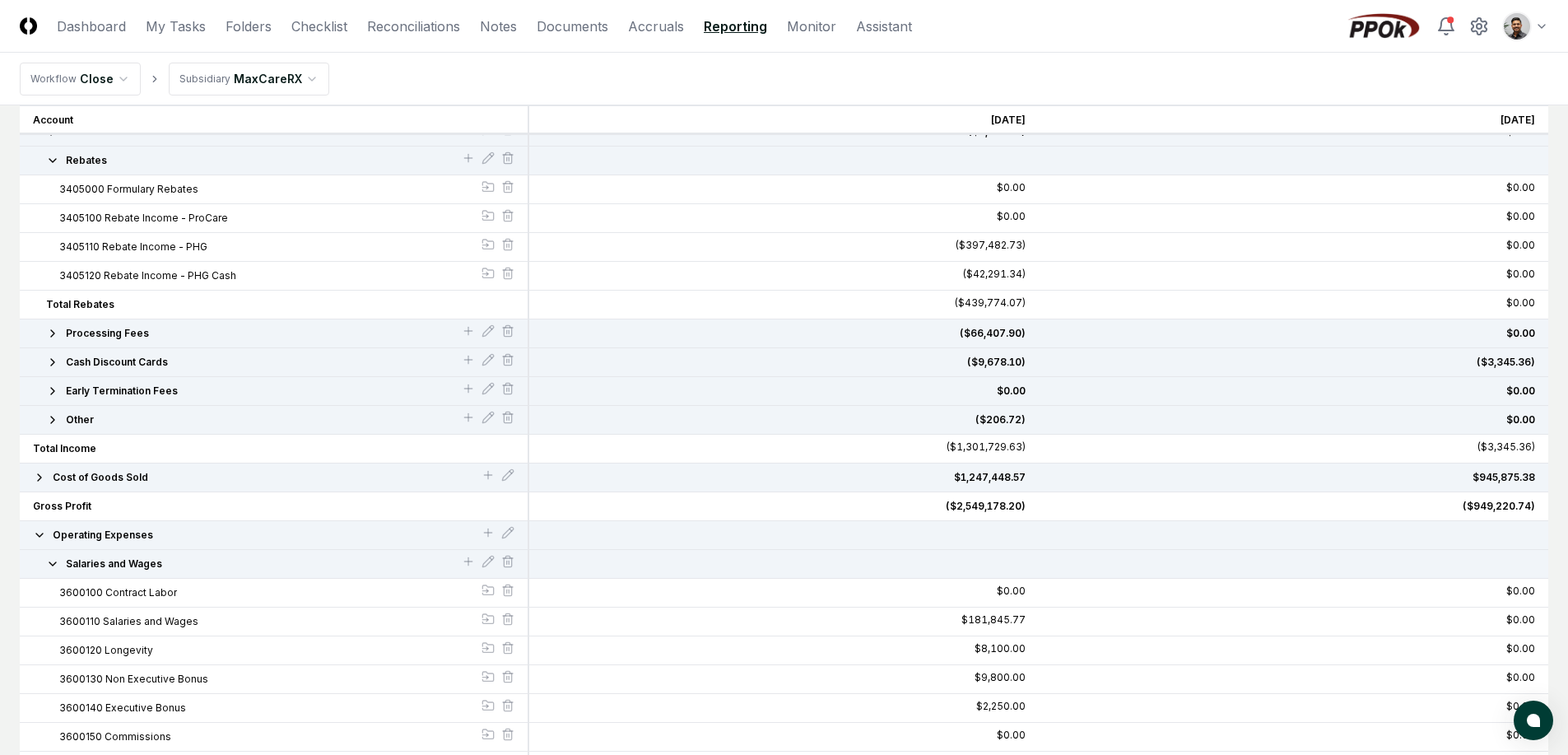
click at [138, 537] on span "Operating Expenses" at bounding box center [102, 535] width 100 height 15
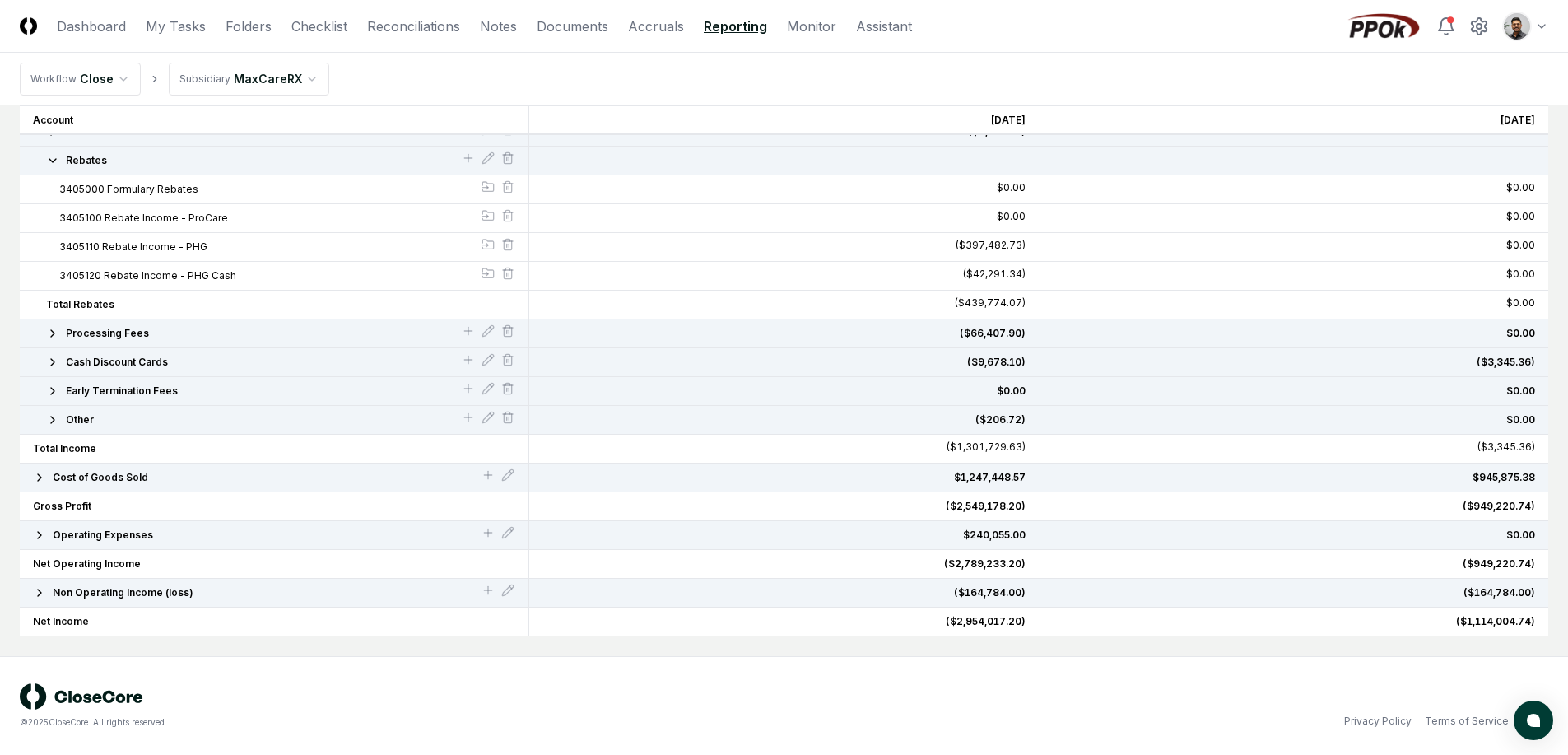
click at [159, 585] on span "Non Operating Income (loss)" at bounding box center [123, 593] width 141 height 15
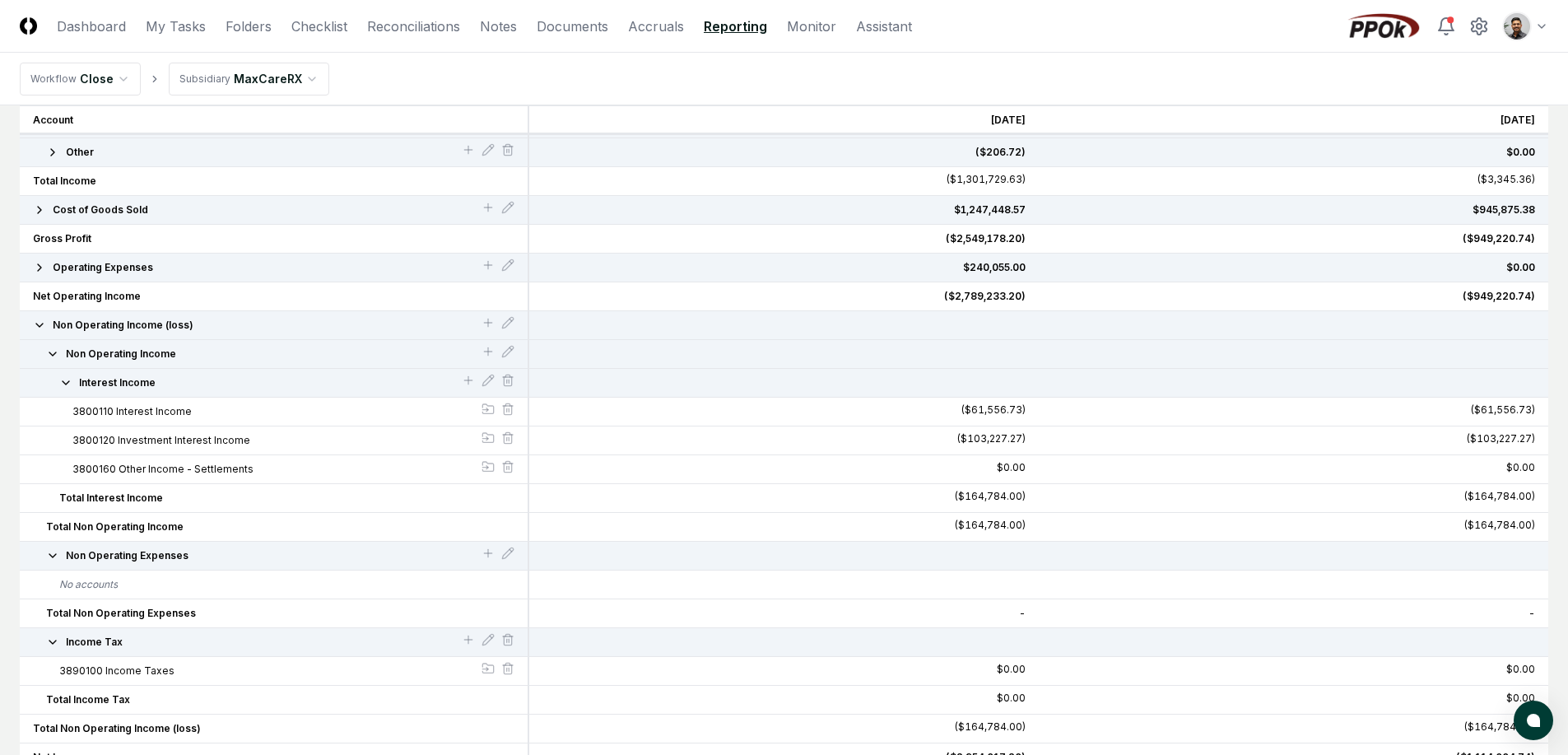
scroll to position [578, 0]
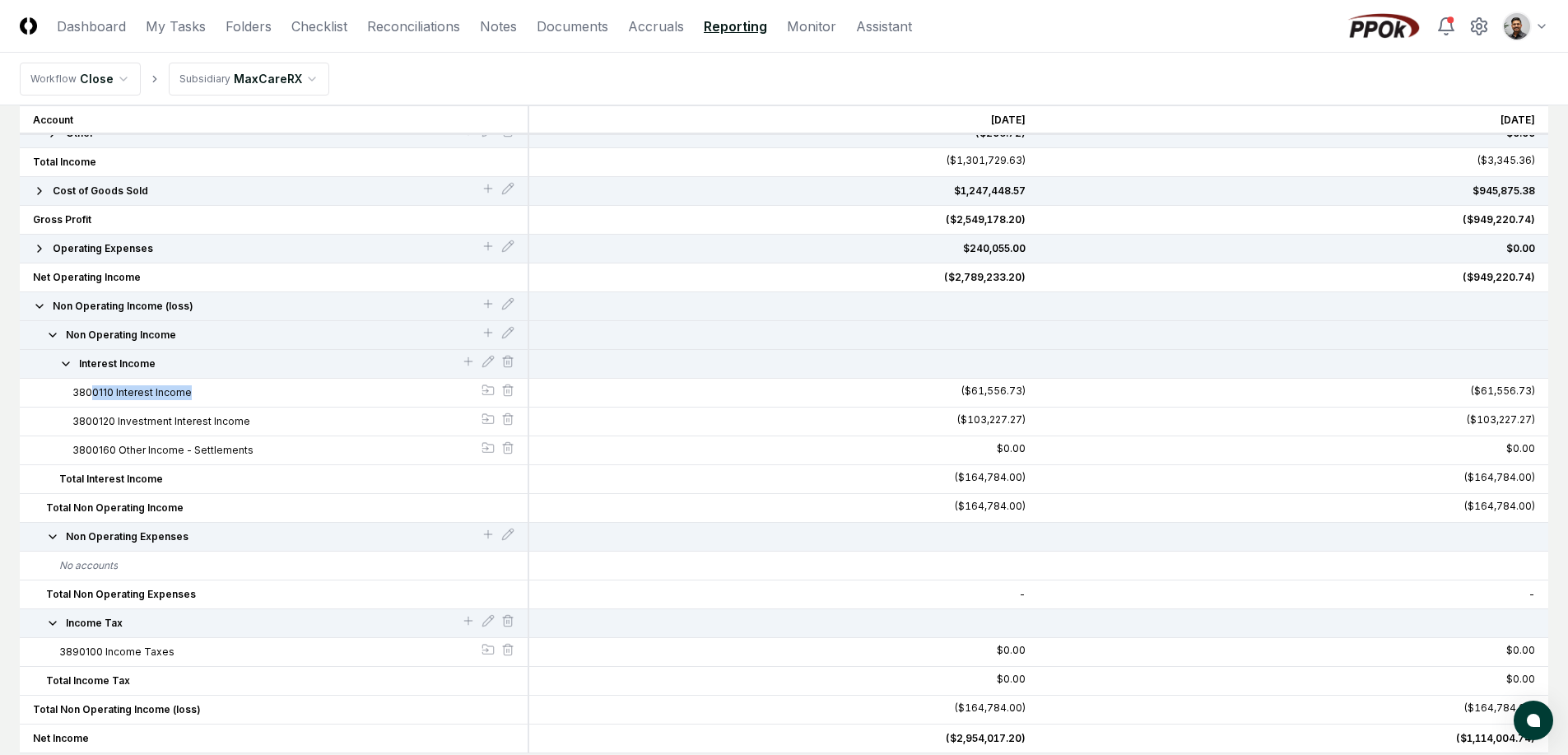
drag, startPoint x: 196, startPoint y: 401, endPoint x: 94, endPoint y: 393, distance: 102.3
click at [94, 393] on div "3800110 Interest Income" at bounding box center [274, 393] width 510 height 29
click at [94, 393] on span "3800110 Interest Income" at bounding box center [131, 393] width 119 height 15
click at [85, 397] on span "3800110 Interest Income" at bounding box center [131, 393] width 119 height 15
drag, startPoint x: 54, startPoint y: 386, endPoint x: 148, endPoint y: 395, distance: 94.4
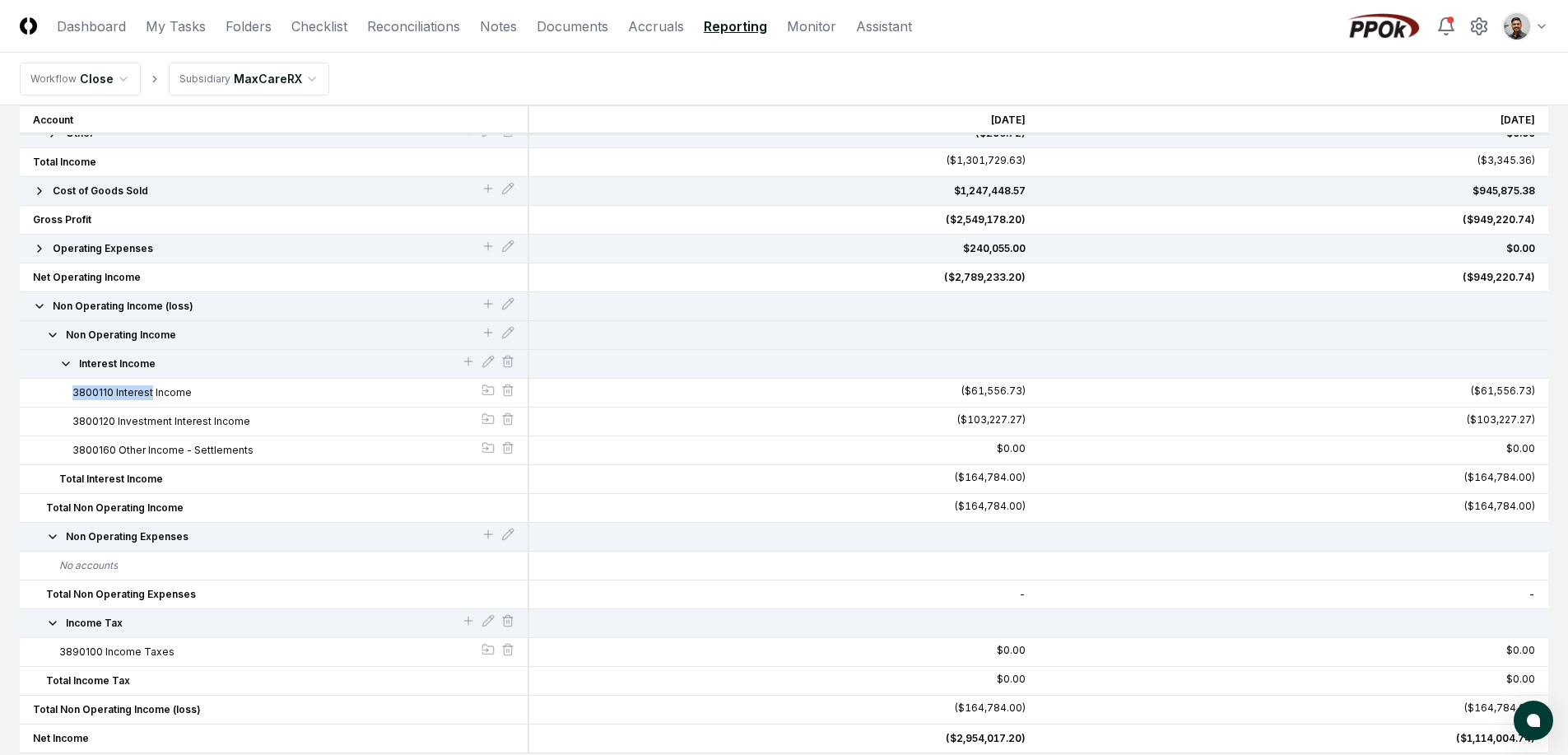
click at [148, 395] on div "3800110 Interest Income" at bounding box center [273, 393] width 482 height 15
click at [148, 395] on span "3800110 Interest Income" at bounding box center [131, 393] width 119 height 15
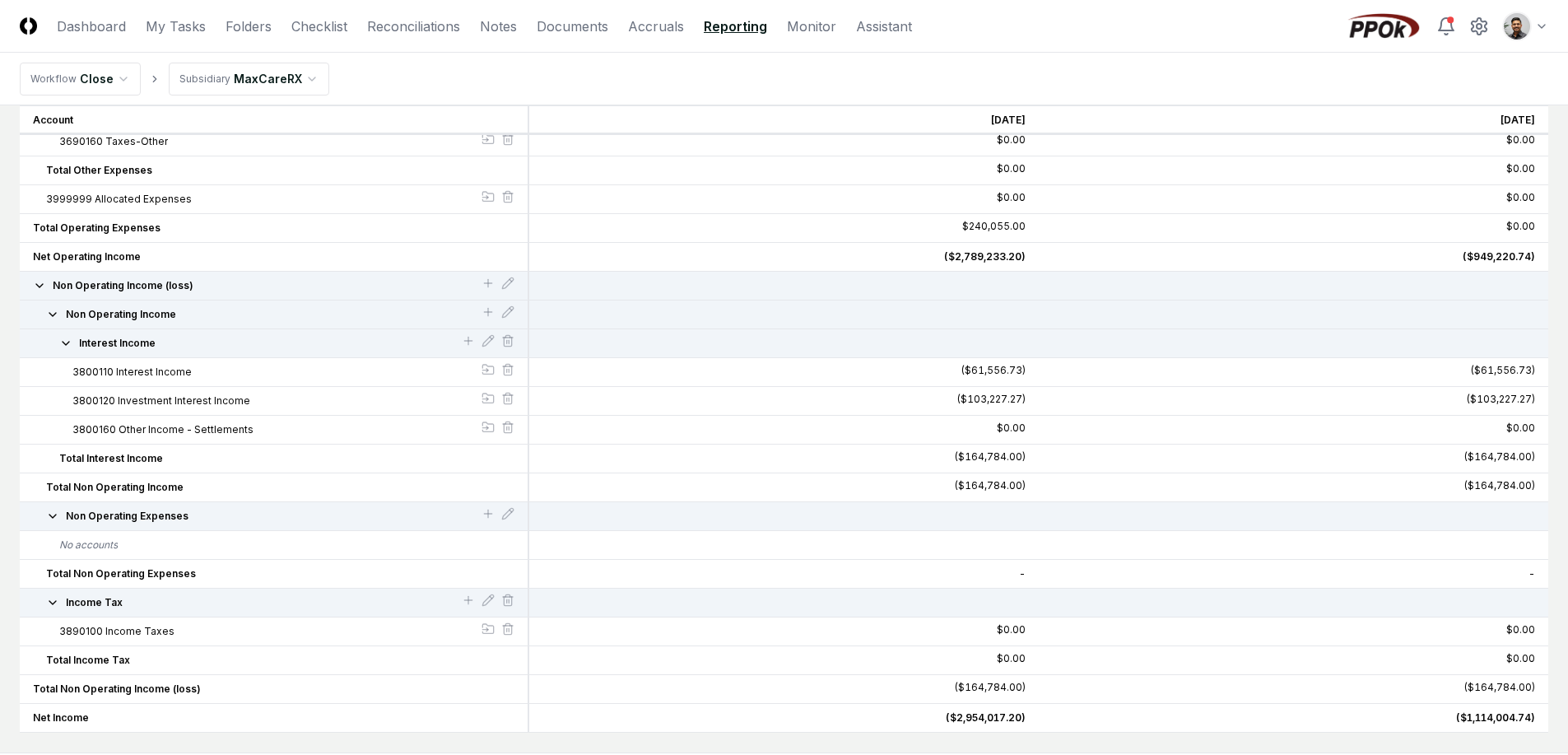
scroll to position [4606, 0]
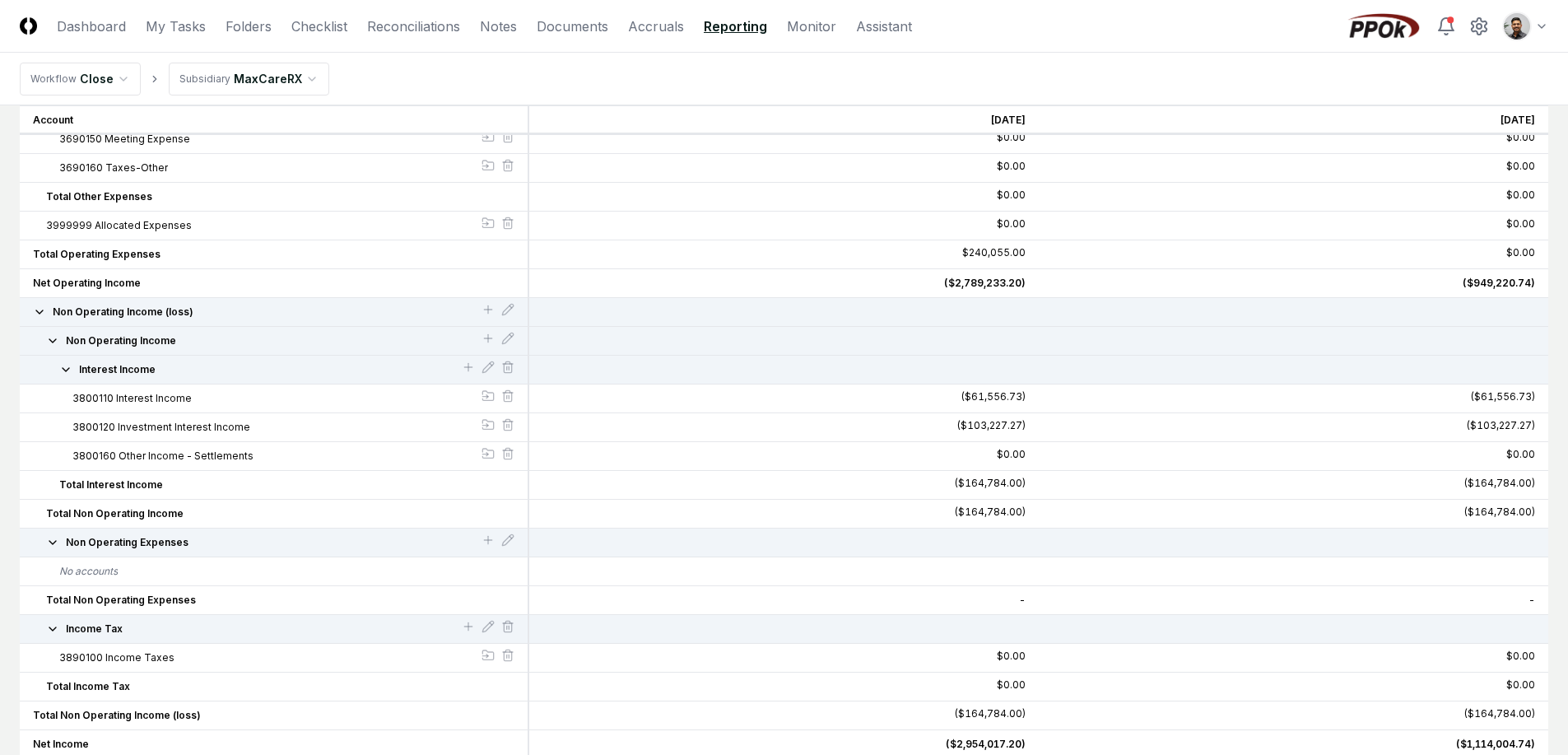
click at [103, 399] on span "3800110 Interest Income" at bounding box center [131, 399] width 119 height 15
drag, startPoint x: 69, startPoint y: 396, endPoint x: 110, endPoint y: 399, distance: 41.1
click at [110, 399] on div "3800110 Interest Income" at bounding box center [273, 399] width 482 height 15
copy span "3800110"
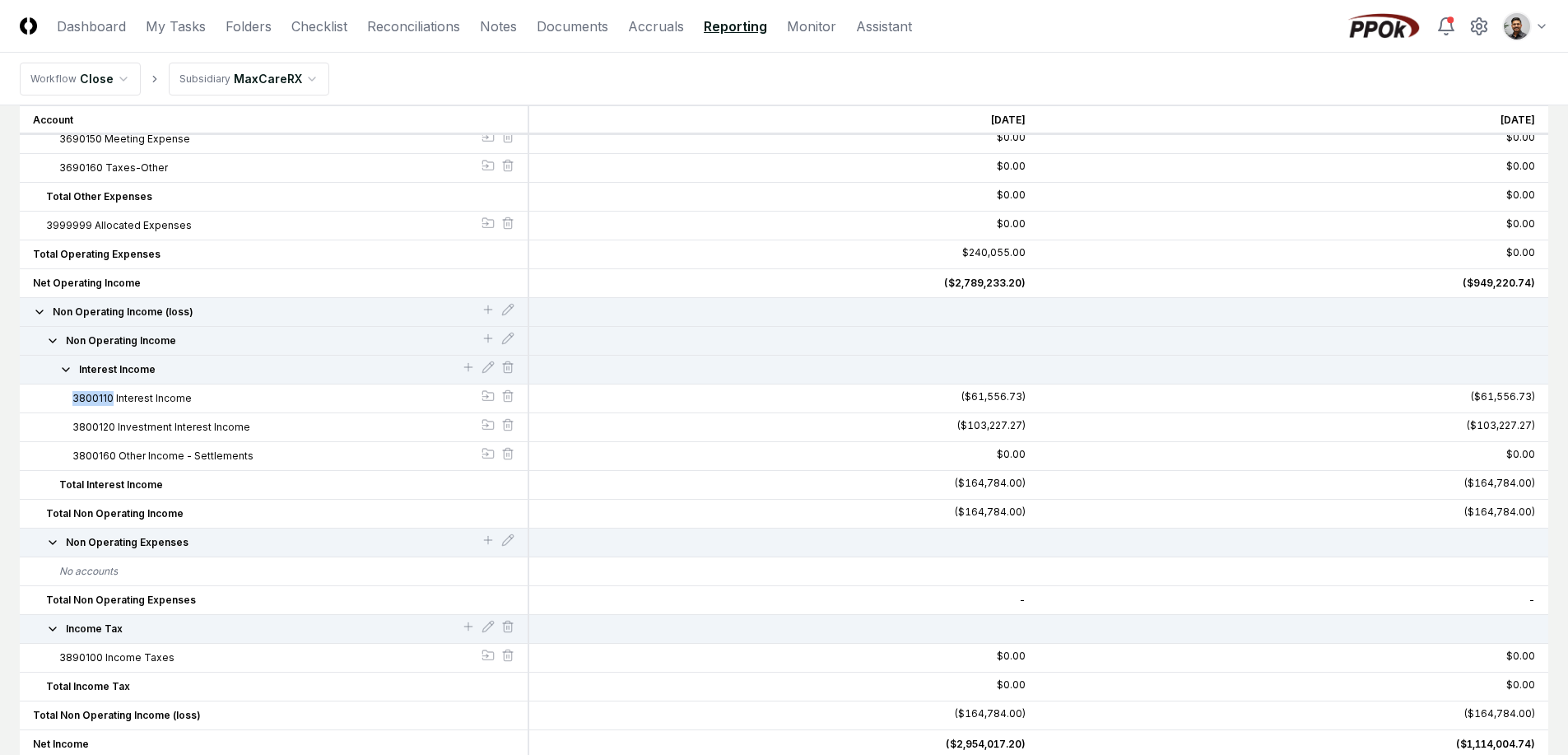
drag, startPoint x: 190, startPoint y: 452, endPoint x: 140, endPoint y: 445, distance: 50.5
click at [140, 445] on div "3800160 Other Income - Settlements" at bounding box center [274, 456] width 510 height 29
drag, startPoint x: 146, startPoint y: 455, endPoint x: 268, endPoint y: 455, distance: 122.0
click at [268, 455] on button "3800160 Other Income - Settlements" at bounding box center [277, 456] width 409 height 15
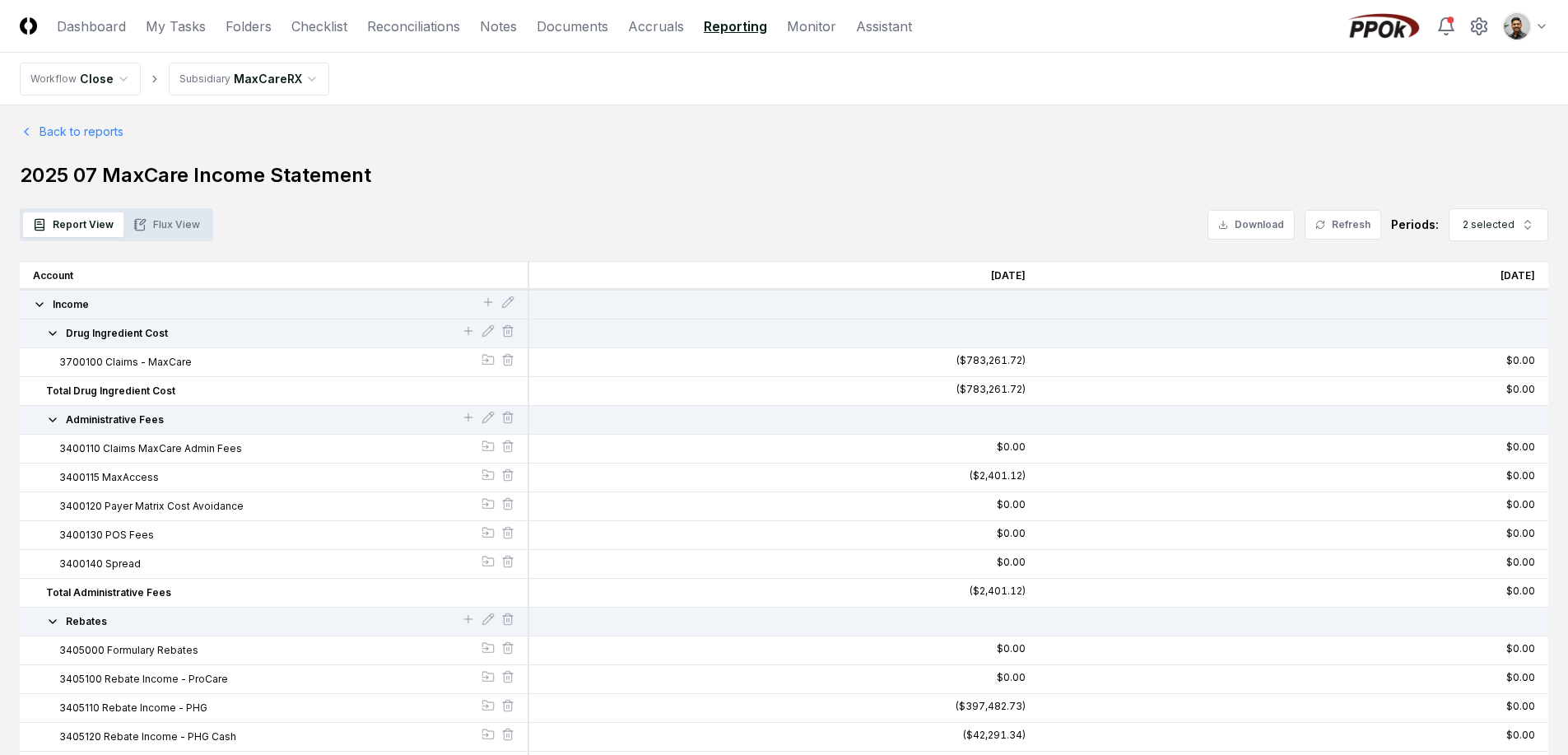
scroll to position [4, 0]
